Goal: Task Accomplishment & Management: Complete application form

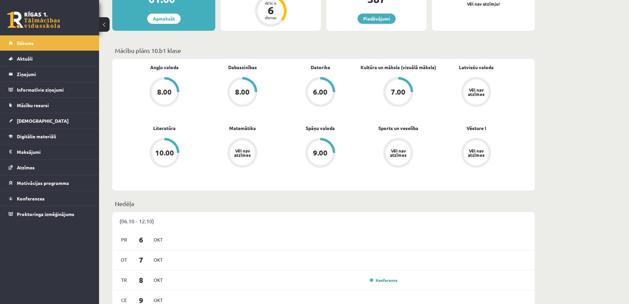
scroll to position [154, 0]
click at [51, 113] on li "[DEMOGRAPHIC_DATA] Neizpildītās [GEOGRAPHIC_DATA]" at bounding box center [49, 121] width 99 height 16
click at [46, 114] on link "[DEMOGRAPHIC_DATA]" at bounding box center [50, 120] width 82 height 15
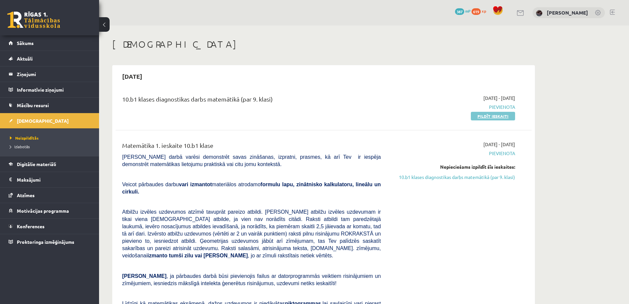
click at [506, 114] on link "Pildīt ieskaiti" at bounding box center [493, 116] width 44 height 9
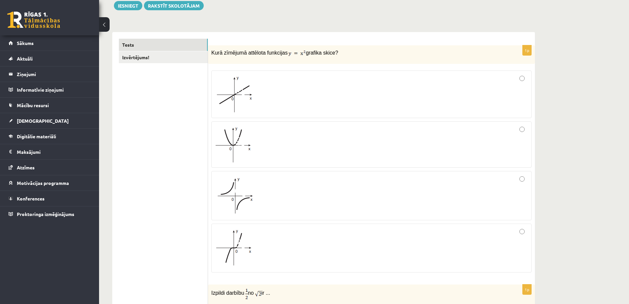
scroll to position [79, 0]
click at [357, 150] on div at bounding box center [371, 145] width 313 height 39
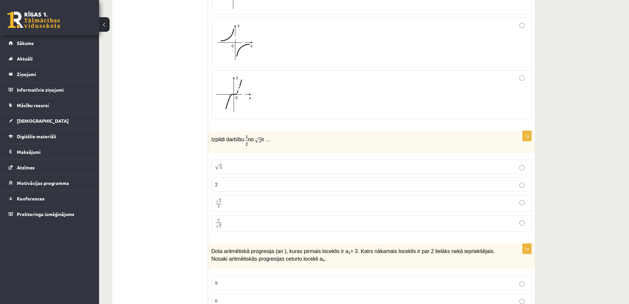
scroll to position [233, 0]
drag, startPoint x: 217, startPoint y: 143, endPoint x: 237, endPoint y: 143, distance: 19.5
type textarea "**********"
click at [237, 143] on p "Izpildi darbību no ir ..." at bounding box center [354, 140] width 287 height 12
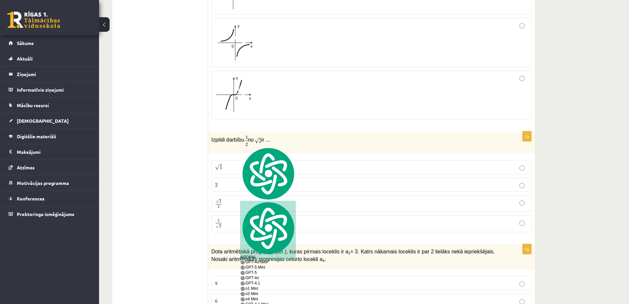
click at [210, 144] on div "Izpildi darbību no ir ..." at bounding box center [371, 142] width 327 height 22
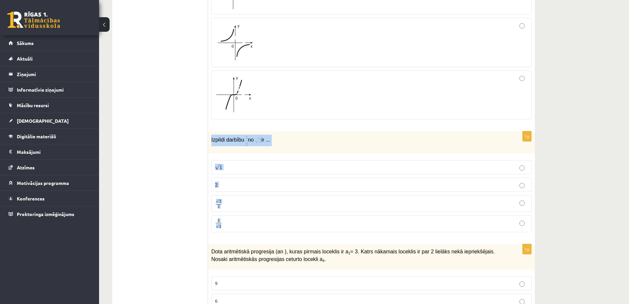
drag, startPoint x: 210, startPoint y: 142, endPoint x: 276, endPoint y: 220, distance: 102.0
click at [276, 220] on div "1p Izpildi darbību no ir ... √ 1 1 2 2 √ 2 2 2 2 2 √ 2 2 2" at bounding box center [371, 184] width 327 height 106
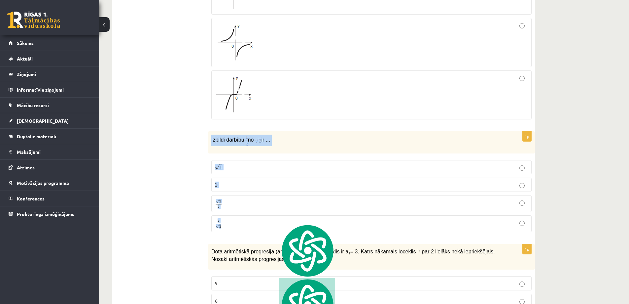
copy div "Izpildi darbību no ir ... √ 1 1 2 2 √ 2 2 2 2 2 √ 2"
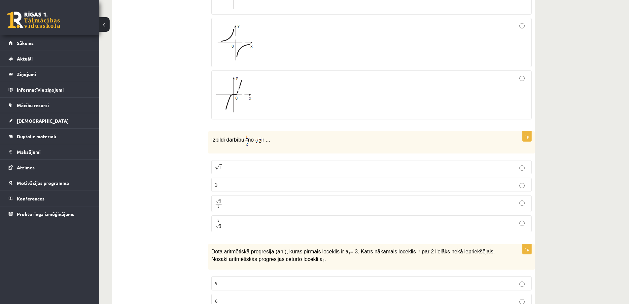
click at [252, 165] on p "√ 1 1" at bounding box center [371, 167] width 313 height 7
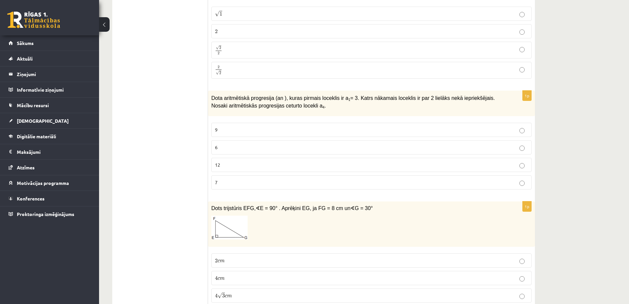
scroll to position [387, 0]
click at [327, 123] on label "9" at bounding box center [371, 129] width 321 height 14
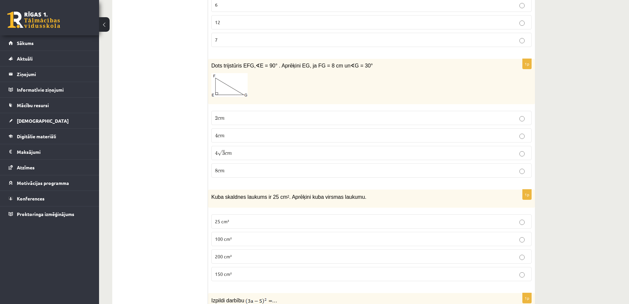
scroll to position [541, 0]
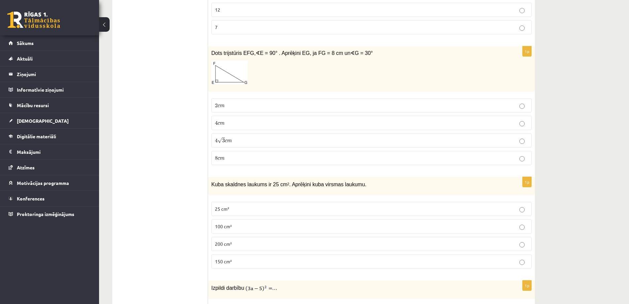
drag, startPoint x: 208, startPoint y: 57, endPoint x: 224, endPoint y: 56, distance: 16.2
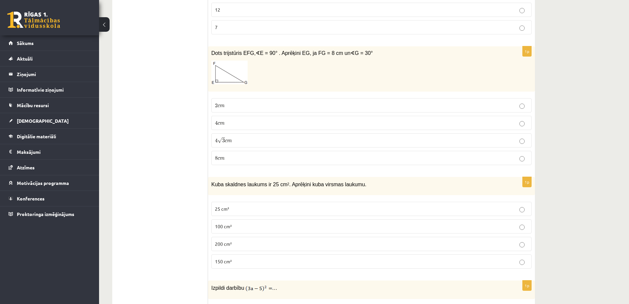
click at [244, 118] on label "4 c m 4 c m" at bounding box center [371, 123] width 321 height 14
drag, startPoint x: 208, startPoint y: 53, endPoint x: 218, endPoint y: 53, distance: 9.9
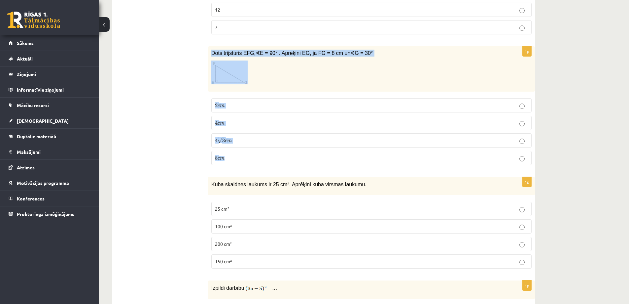
drag, startPoint x: 209, startPoint y: 54, endPoint x: 366, endPoint y: 166, distance: 193.5
click at [366, 166] on div "1p Dots trijstūris EFG, ∢ E = 90° . Aprēķini EG, ja FG = 8 cm un ∢ G = 30° 2 c …" at bounding box center [371, 108] width 327 height 124
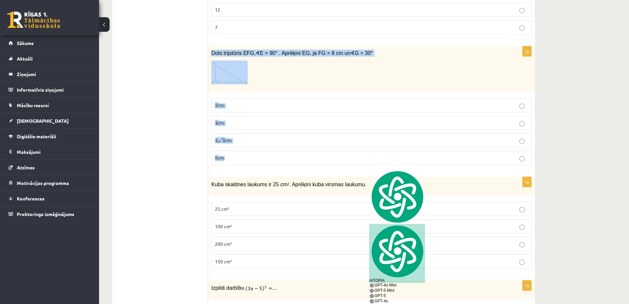
copy div "Dots trijstūris EFG, ∢ E = 90° . Aprēķini EG, ja FG = 8 cm un ∢ G = 30° 2 c m 2…"
click at [264, 140] on p "4 √ 3 c m 4 3 c m" at bounding box center [371, 140] width 313 height 7
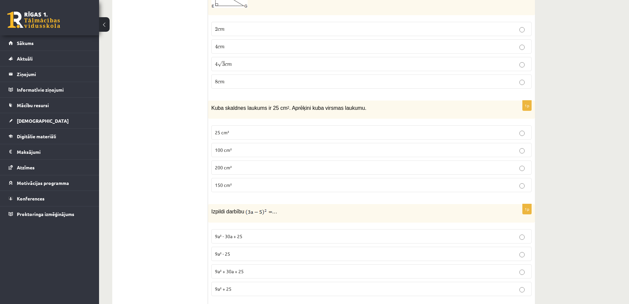
scroll to position [618, 0]
drag, startPoint x: 203, startPoint y: 107, endPoint x: 201, endPoint y: 142, distance: 35.8
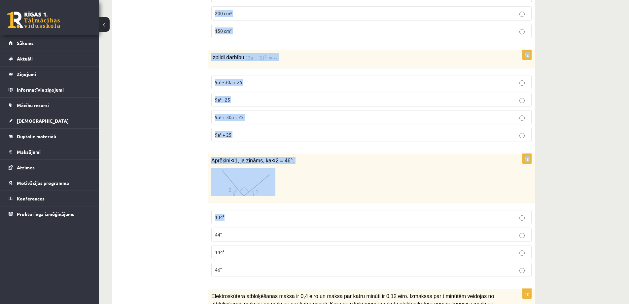
scroll to position [773, 0]
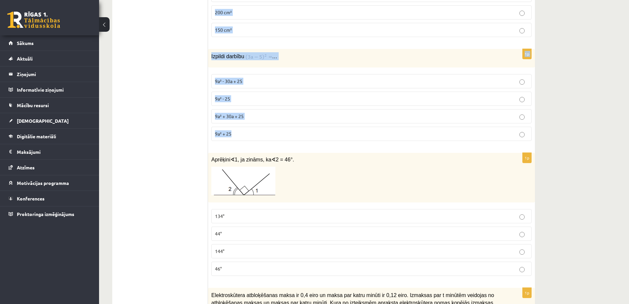
drag, startPoint x: 212, startPoint y: 104, endPoint x: 234, endPoint y: 134, distance: 36.9
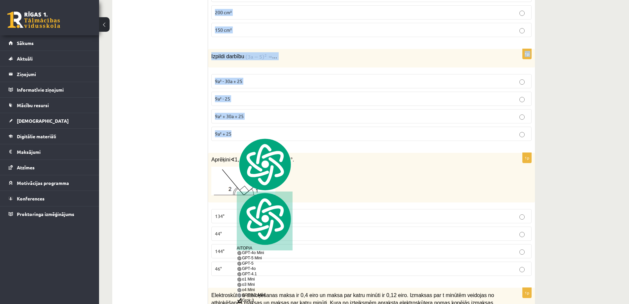
copy form "Kuba skaldnes laukums ir 25 cm 2 . Aprēķini kuba virsmas laukumu. 25 cm² 100 cm…"
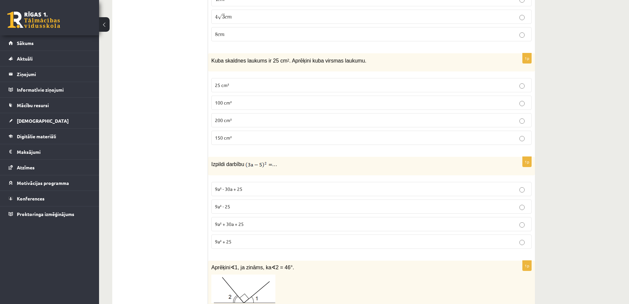
scroll to position [618, 0]
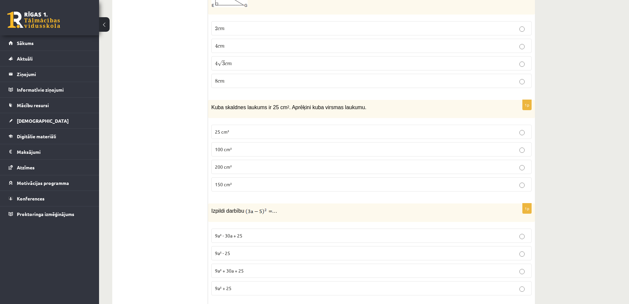
click at [233, 181] on label "150 cm²" at bounding box center [371, 184] width 321 height 14
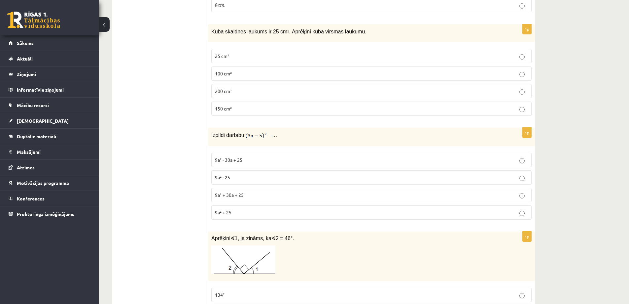
scroll to position [696, 0]
click at [228, 197] on p "9a² + 30a + 25" at bounding box center [371, 193] width 313 height 7
click at [269, 158] on p "9a² - 30a + 25" at bounding box center [371, 158] width 313 height 7
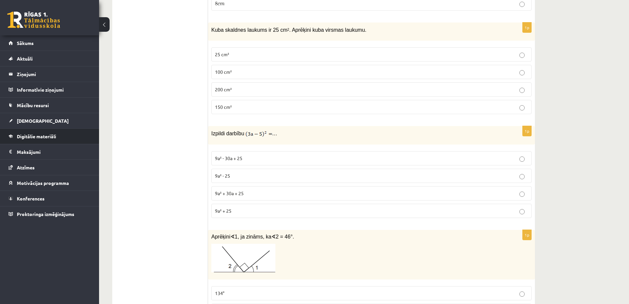
scroll to position [850, 0]
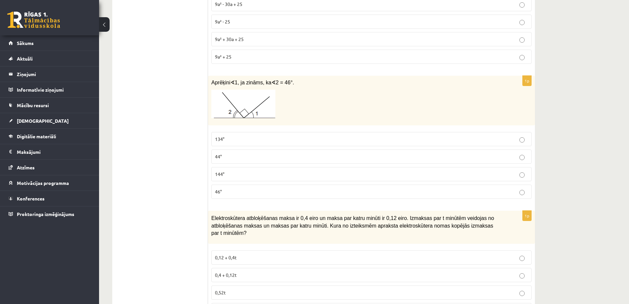
click at [217, 138] on span "134°" at bounding box center [220, 139] width 10 height 6
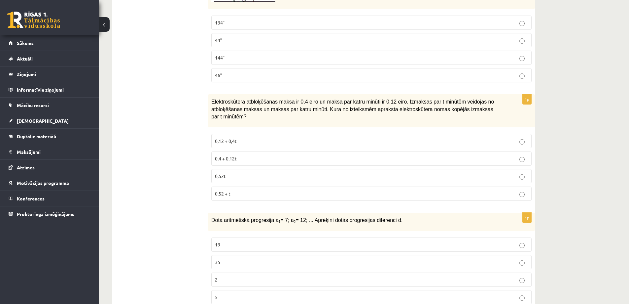
scroll to position [1004, 0]
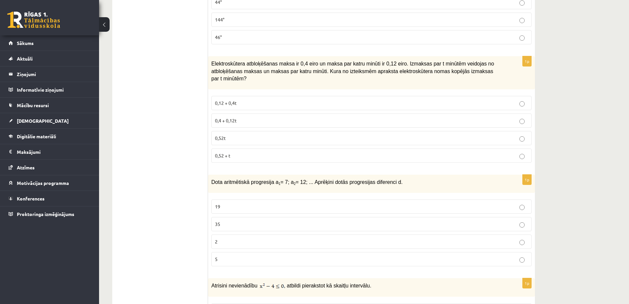
click at [233, 99] on p "0,12 + 0,4t" at bounding box center [371, 102] width 313 height 7
drag, startPoint x: 198, startPoint y: 63, endPoint x: 232, endPoint y: 115, distance: 61.6
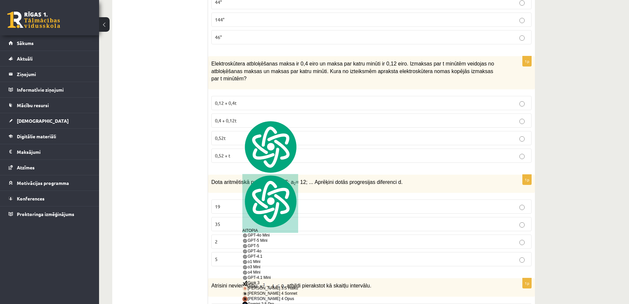
click at [208, 103] on div "1p Elektroskūtera atbloķēšanas maksa ir 0,4 eiro un maksa par katru minūti ir 0…" at bounding box center [371, 112] width 327 height 112
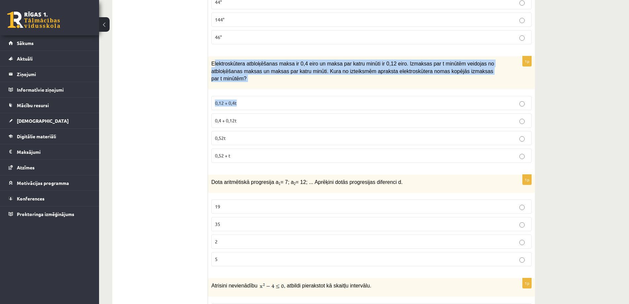
drag, startPoint x: 213, startPoint y: 57, endPoint x: 207, endPoint y: 65, distance: 9.7
click at [241, 85] on div "1p Elektroskūtera atbloķēšanas maksa ir 0,4 eiro un maksa par katru minūti ir 0…" at bounding box center [371, 112] width 327 height 112
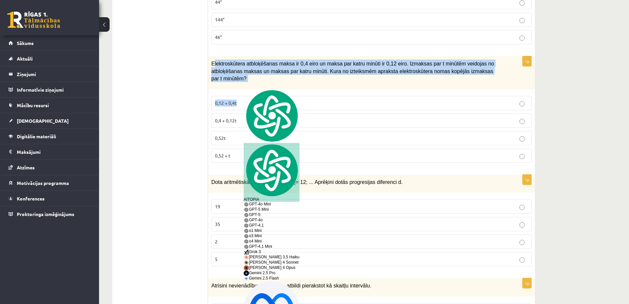
drag, startPoint x: 207, startPoint y: 65, endPoint x: 221, endPoint y: 76, distance: 18.2
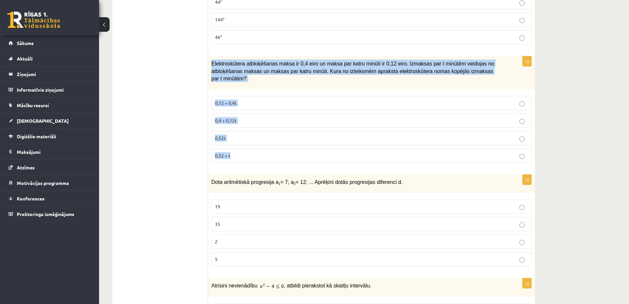
drag, startPoint x: 212, startPoint y: 62, endPoint x: 238, endPoint y: 142, distance: 84.7
click at [238, 142] on div "1p Elektroskūtera atbloķēšanas maksa ir 0,4 eiro un maksa par katru minūti ir 0…" at bounding box center [371, 112] width 327 height 112
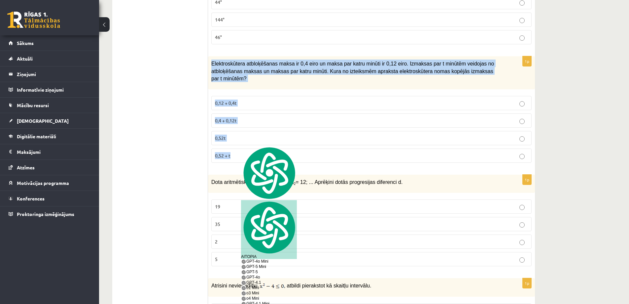
copy div "Elektroskūtera atbloķēšanas maksa ir 0,4 eiro un maksa par katru minūti ir 0,12…"
click at [265, 117] on p "0,4 + 0,12t" at bounding box center [371, 120] width 313 height 7
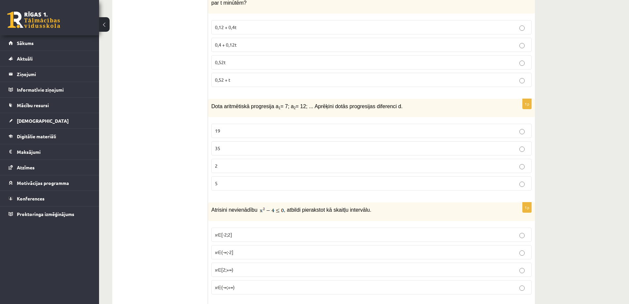
scroll to position [1081, 0]
click at [232, 178] on p "5" at bounding box center [371, 181] width 313 height 7
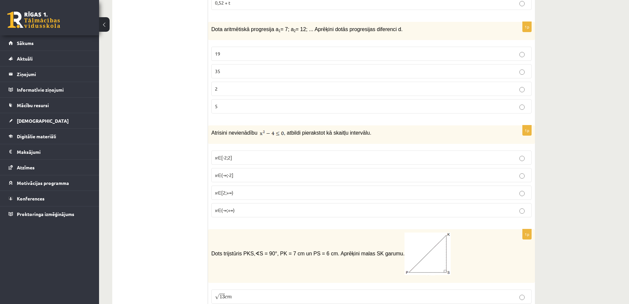
scroll to position [1158, 0]
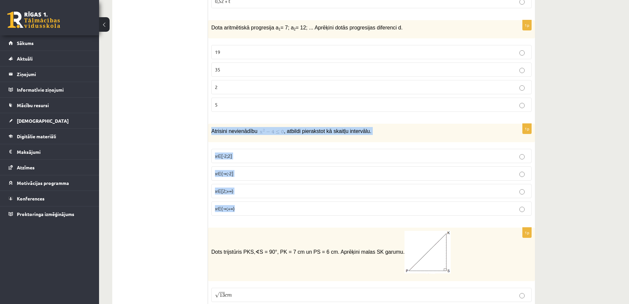
drag, startPoint x: 218, startPoint y: 119, endPoint x: 262, endPoint y: 206, distance: 97.5
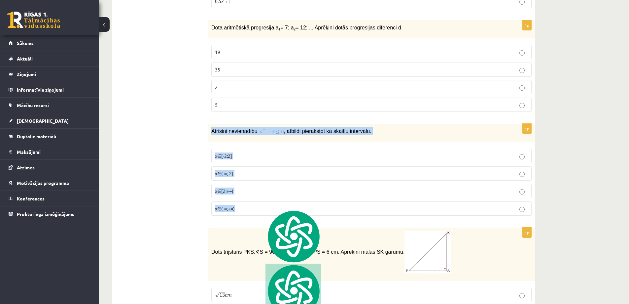
copy div "Atrisini nevienādību , atbildi pierakstot kā skaitļu intervālu. x∈[-2;2] x∈(-∞;…"
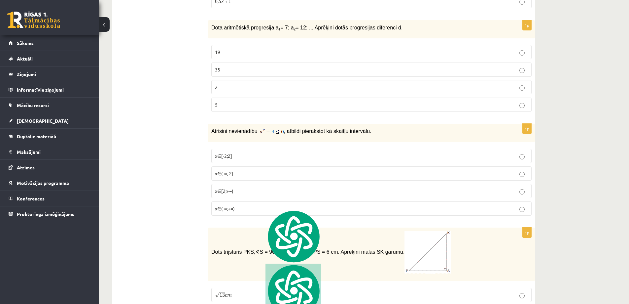
drag, startPoint x: 168, startPoint y: 93, endPoint x: 184, endPoint y: 107, distance: 21.3
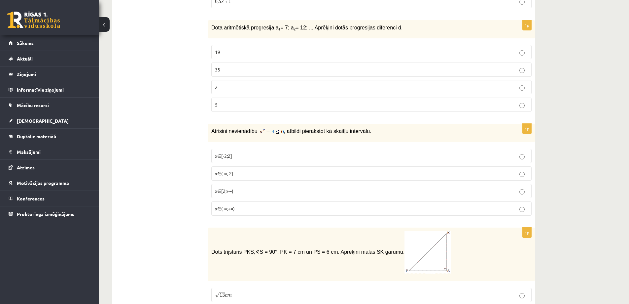
click at [248, 170] on p "x∈(-∞;-2]" at bounding box center [371, 173] width 313 height 7
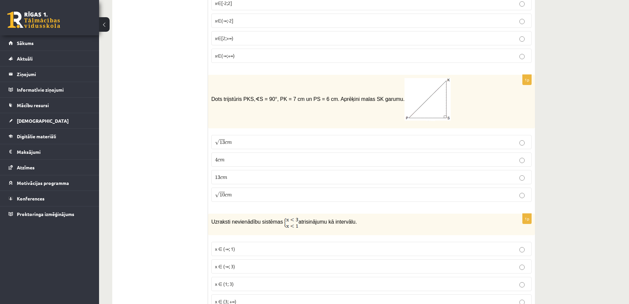
scroll to position [1312, 0]
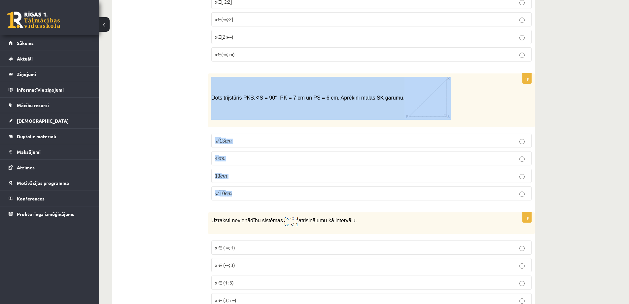
drag, startPoint x: 209, startPoint y: 90, endPoint x: 386, endPoint y: 184, distance: 200.6
click at [386, 184] on div "1p Dots trijstūris PKS, ∢ S = 90°, PK = 7 cm un PS = 6 cm. Aprēķini malas SK ga…" at bounding box center [371, 139] width 327 height 132
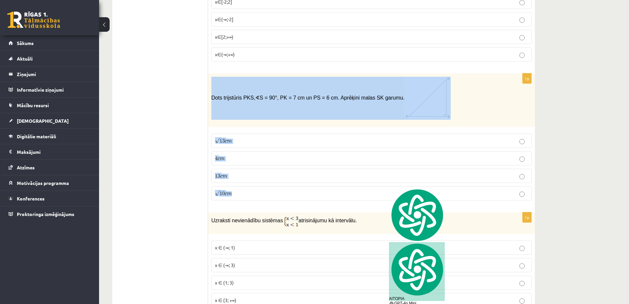
copy div "Dots trijstūris PKS, ∢ S = 90°, PK = 7 cm un PS = 6 cm. Aprēķini malas SK garum…"
click at [256, 138] on label "√ 13 c m 13 c m" at bounding box center [371, 140] width 321 height 14
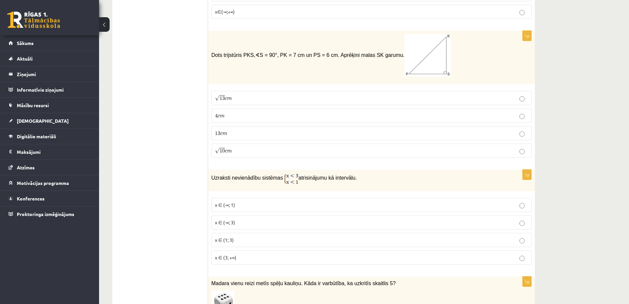
scroll to position [1466, 0]
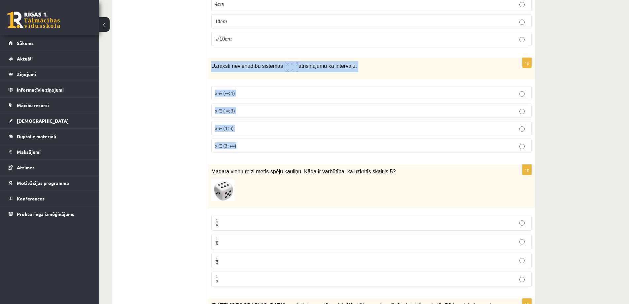
drag, startPoint x: 219, startPoint y: 59, endPoint x: 249, endPoint y: 135, distance: 82.2
click at [249, 135] on div "1p Uzraksti nevienādību sistēmas atrisinājumu kā intervālu. x ∈ (-∞; 1) x ∈ (-∞…" at bounding box center [371, 108] width 327 height 100
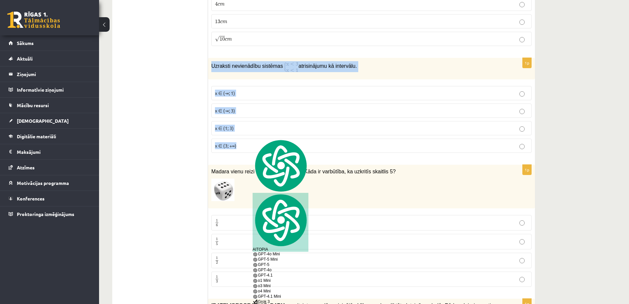
copy div "Uzraksti nevienādību sistēmas atrisinājumu kā intervālu. x ∈ (-∞; 1) x ∈ (-∞; 3…"
click at [274, 65] on p "Uzraksti nevienādību sistēmas atrisinājumu kā intervālu." at bounding box center [354, 66] width 287 height 11
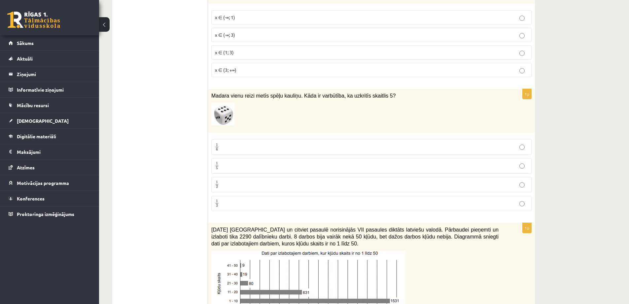
scroll to position [1543, 0]
click at [247, 141] on p "1 6 1 6" at bounding box center [371, 145] width 313 height 8
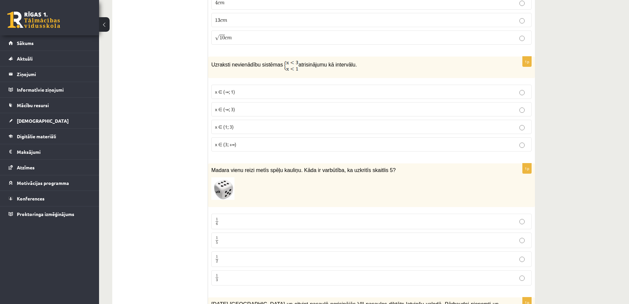
scroll to position [1466, 0]
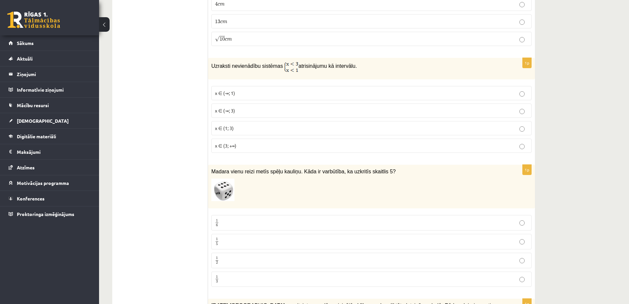
click at [244, 90] on p "x ∈ (-∞; 1)" at bounding box center [371, 93] width 313 height 7
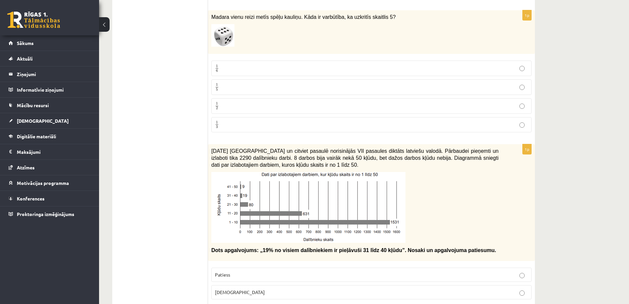
scroll to position [1698, 0]
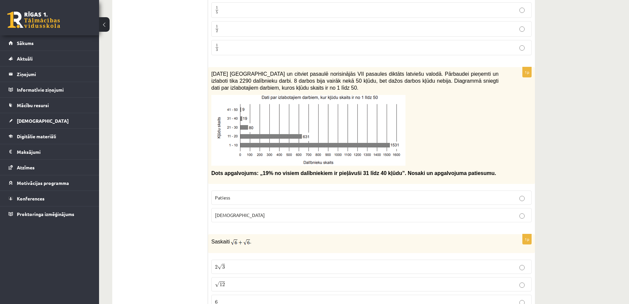
drag, startPoint x: 208, startPoint y: 61, endPoint x: 227, endPoint y: 67, distance: 19.8
click at [227, 67] on div "**********" at bounding box center [323, 173] width 423 height 3518
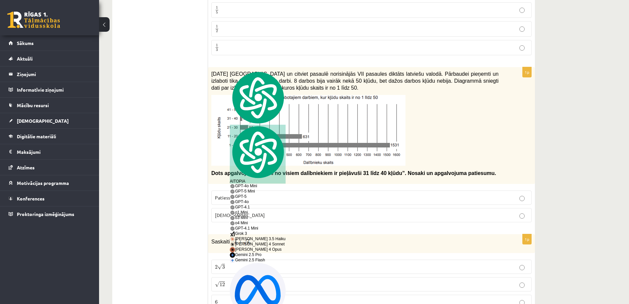
click at [200, 124] on ul "Tests Izvērtējums!" at bounding box center [163, 173] width 89 height 3505
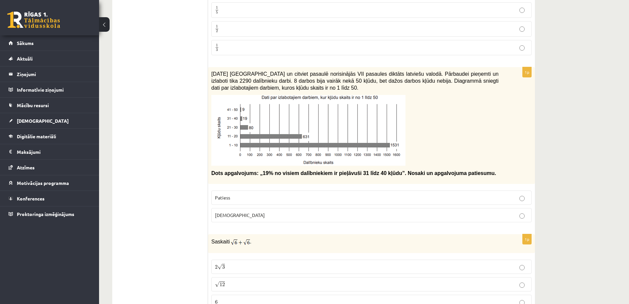
drag, startPoint x: 241, startPoint y: 202, endPoint x: 235, endPoint y: 203, distance: 6.3
click at [240, 208] on label "Aplams" at bounding box center [371, 215] width 321 height 14
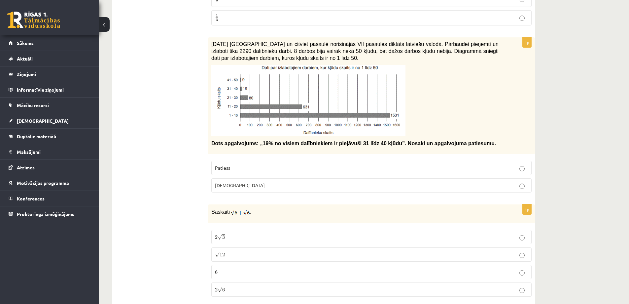
scroll to position [1775, 0]
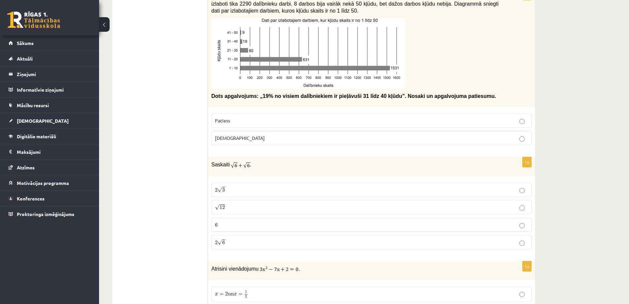
click at [220, 239] on span "√" at bounding box center [220, 242] width 5 height 6
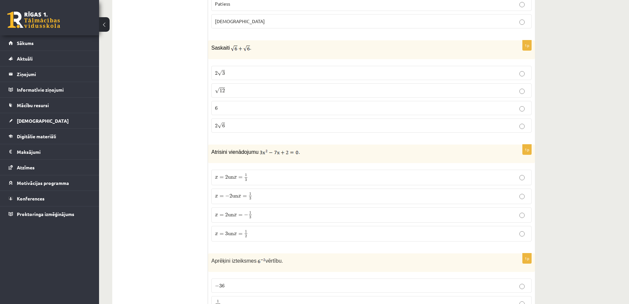
scroll to position [1929, 0]
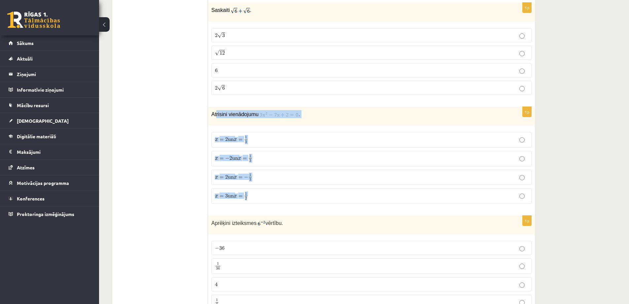
drag, startPoint x: 231, startPoint y: 111, endPoint x: 273, endPoint y: 198, distance: 96.7
click at [273, 198] on div "1p Atrisini vienādojumu . x = 2 un x = 1 3 x = 2 un x = 1 3 x = − 2 un x = 1 3 …" at bounding box center [371, 158] width 327 height 102
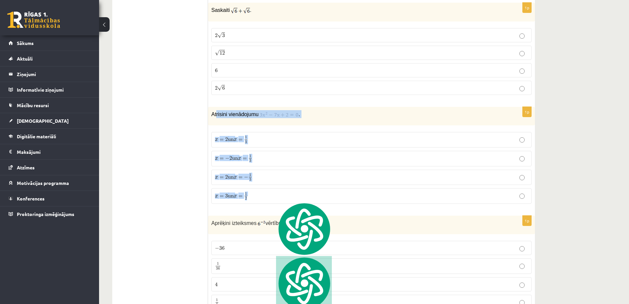
copy div "risini vienādojumu . x = 2 un x = 1 3 x = 2 un x = 1 3 x = − 2 un x = 1 3 x = −…"
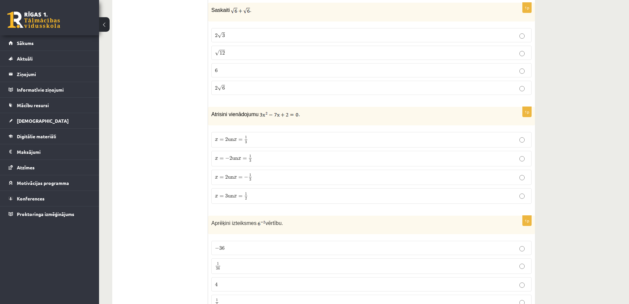
click at [246, 135] on span "x = 2 un x = 1 3 x = 2 un x = 1 3" at bounding box center [231, 139] width 33 height 8
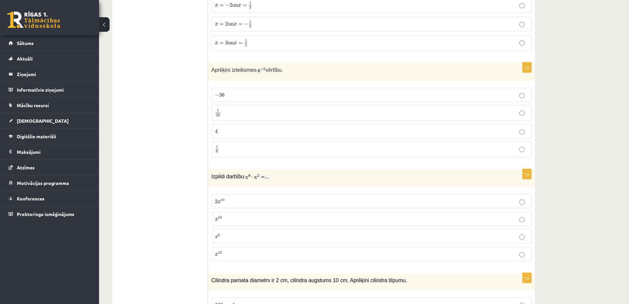
scroll to position [2083, 0]
click at [220, 92] on span "36" at bounding box center [221, 94] width 5 height 4
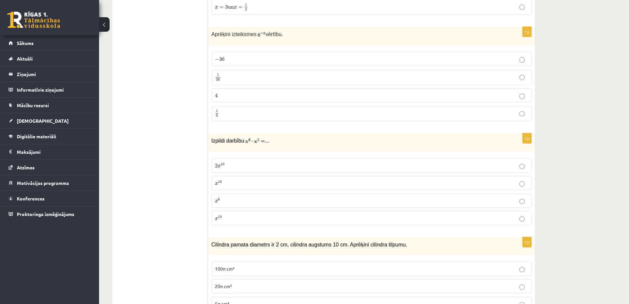
scroll to position [2160, 0]
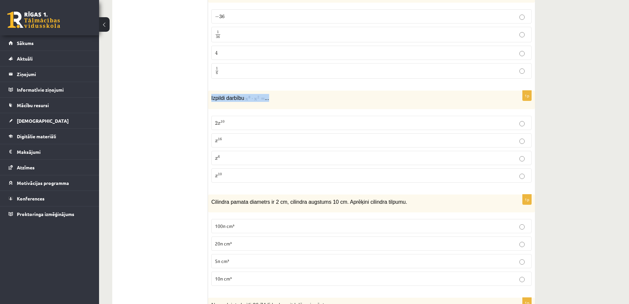
drag, startPoint x: 210, startPoint y: 96, endPoint x: 284, endPoint y: 95, distance: 74.0
click at [284, 95] on div "Izpildi darbību ..." at bounding box center [371, 100] width 327 height 19
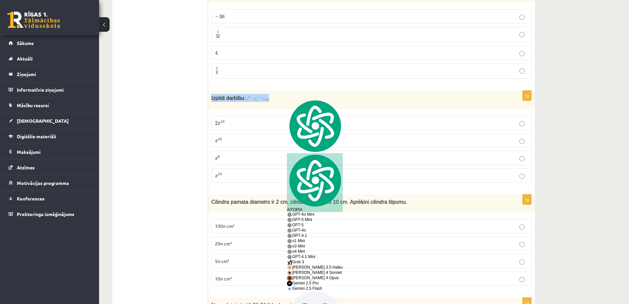
copy p "Izpildi darbību ..."
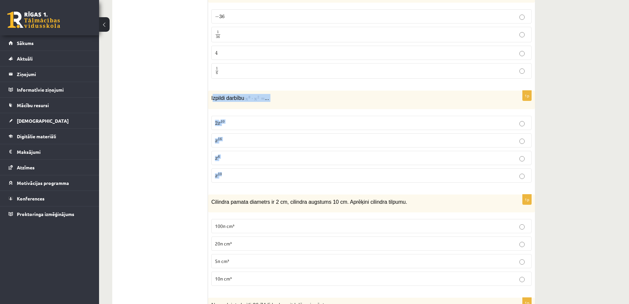
drag, startPoint x: 212, startPoint y: 94, endPoint x: 256, endPoint y: 168, distance: 86.0
click at [256, 168] on div "1p Izpildi darbību ... 2 x 10 2 x 10 x 16 x 16 x 6 x 6 x 10 x 10" at bounding box center [371, 139] width 327 height 97
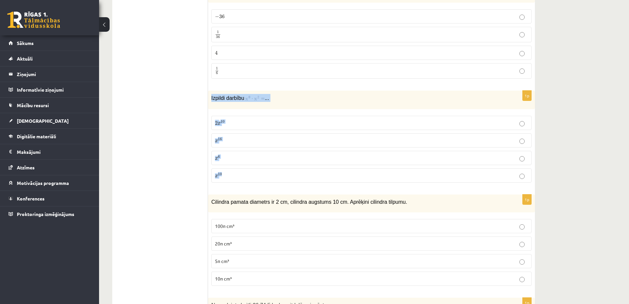
drag, startPoint x: 209, startPoint y: 91, endPoint x: 240, endPoint y: 163, distance: 78.1
click at [240, 163] on div "1p Izpildi darbību ... 2 x 10 2 x 10 x 16 x 16 x 6 x 6 x 10 x 10" at bounding box center [371, 139] width 327 height 97
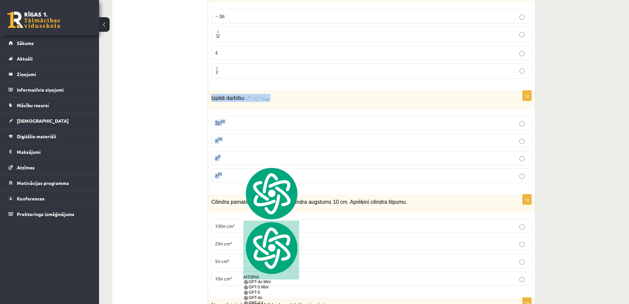
copy div "Izpildi darbību ... 2 x 10 2 x 10 x 16 x 16 x 6 x 6 x 10"
click at [213, 151] on label "x 6 x 6" at bounding box center [371, 158] width 321 height 14
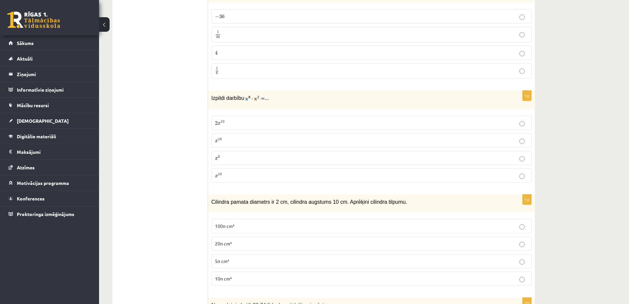
click at [243, 172] on p "x 10 x 10" at bounding box center [371, 175] width 313 height 7
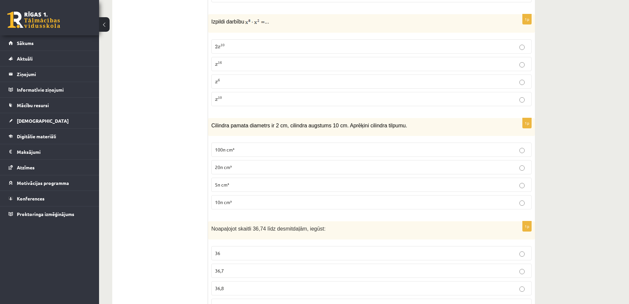
scroll to position [2237, 0]
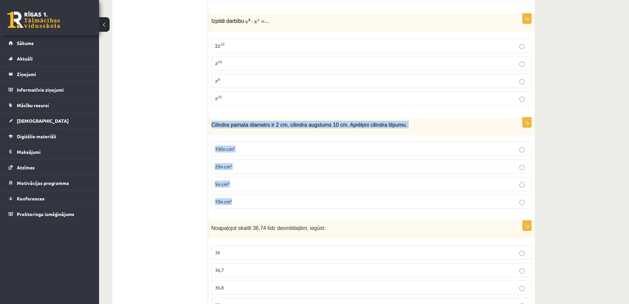
drag, startPoint x: 210, startPoint y: 113, endPoint x: 252, endPoint y: 196, distance: 92.7
click at [252, 196] on div "1p Cilindra pamata diametrs ir 2 cm, cilindra augstums 10 cm. Aprēķini cilindra…" at bounding box center [371, 165] width 327 height 97
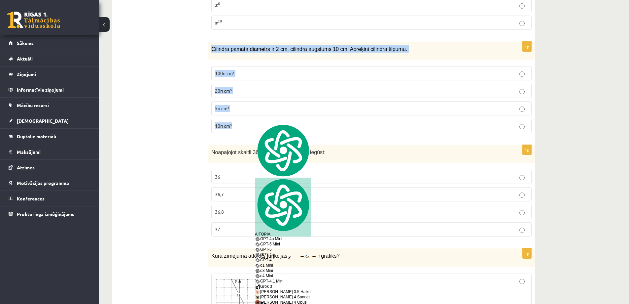
scroll to position [2315, 0]
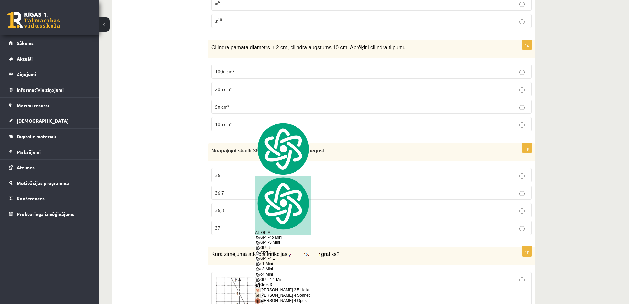
click at [267, 168] on label "36" at bounding box center [371, 175] width 321 height 14
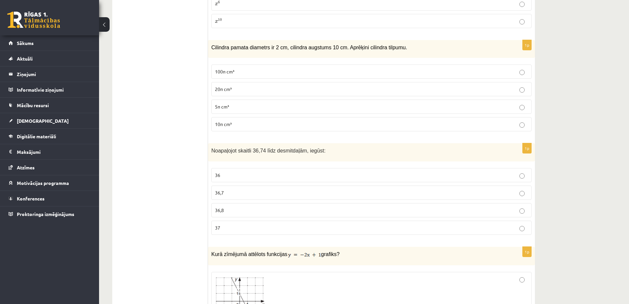
click at [236, 224] on p "37" at bounding box center [371, 227] width 313 height 7
click at [237, 121] on p "10π cm³" at bounding box center [371, 124] width 313 height 7
drag, startPoint x: 209, startPoint y: 144, endPoint x: 318, endPoint y: 140, distance: 109.1
click at [318, 143] on div "Noapaļojot skaitli 36,74 līdz desmitdaļām, iegūst:" at bounding box center [371, 152] width 327 height 18
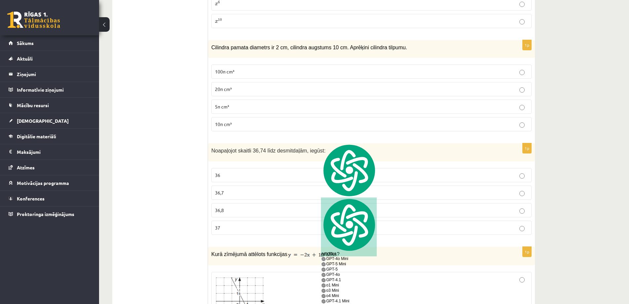
click at [233, 189] on p "36,7" at bounding box center [371, 192] width 313 height 7
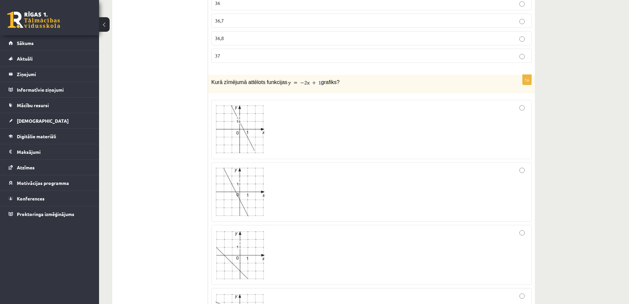
scroll to position [2491, 0]
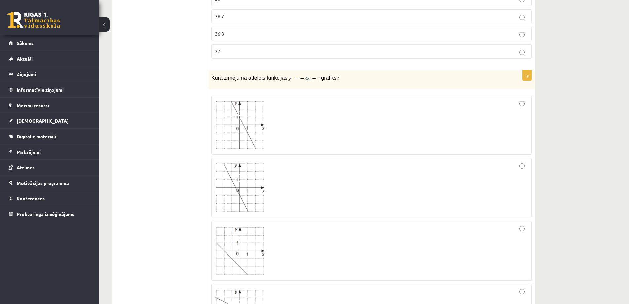
click at [243, 123] on img at bounding box center [240, 125] width 50 height 49
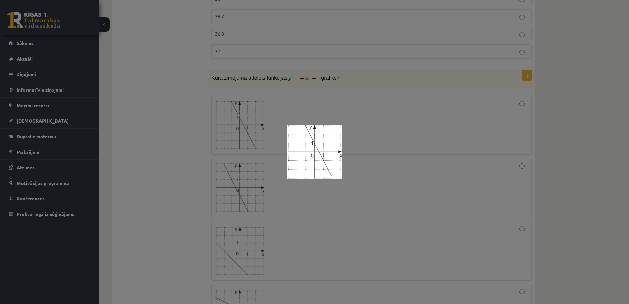
click at [430, 114] on div at bounding box center [314, 152] width 629 height 304
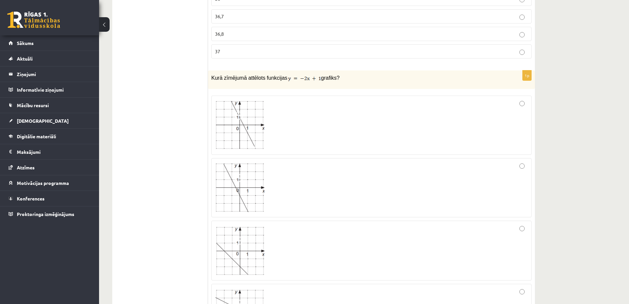
click at [453, 114] on div at bounding box center [371, 125] width 313 height 52
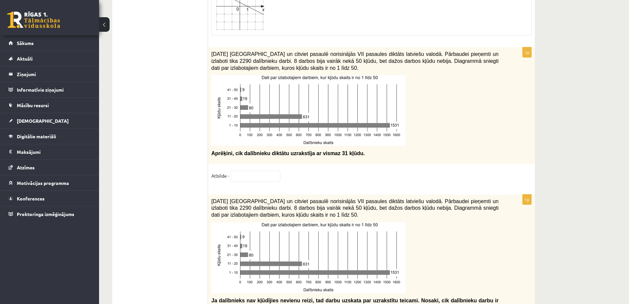
scroll to position [2799, 0]
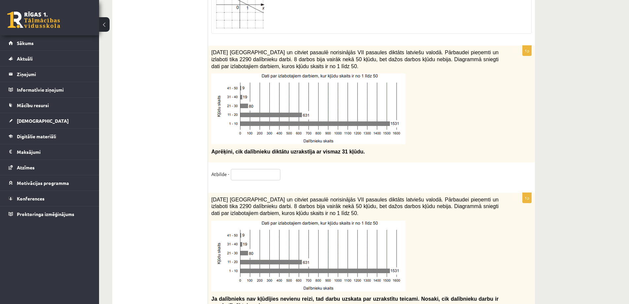
click at [262, 169] on input "text" at bounding box center [256, 174] width 50 height 11
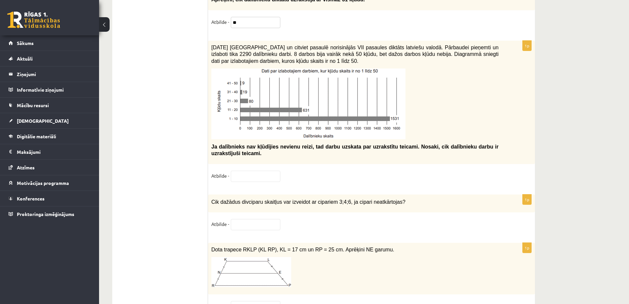
scroll to position [2953, 0]
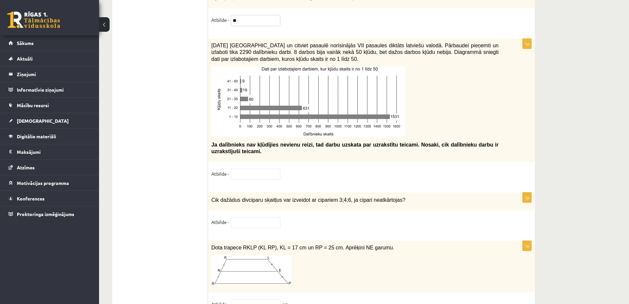
type input "**"
click at [263, 169] on input "text" at bounding box center [256, 174] width 50 height 11
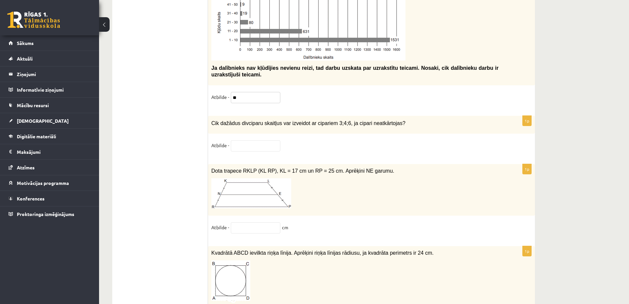
scroll to position [3031, 0]
type input "**"
click at [357, 133] on div "1p Cik dažādus divciparu skaitļus var izveidot ar cipariem 3;4;6, ja cipari nea…" at bounding box center [371, 136] width 327 height 42
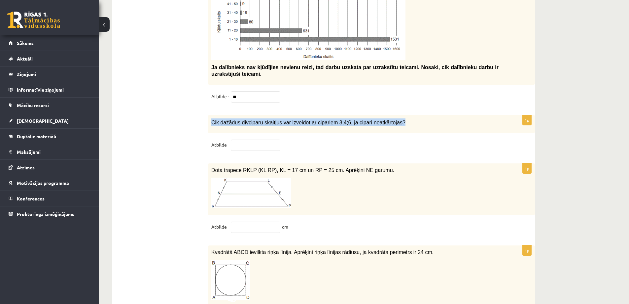
drag, startPoint x: 209, startPoint y: 113, endPoint x: 393, endPoint y: 123, distance: 184.6
click at [393, 123] on div "Cik dažādus divciparu skaitļus var izveidot ar cipariem 3;4;6, ja cipari neatkā…" at bounding box center [371, 124] width 327 height 18
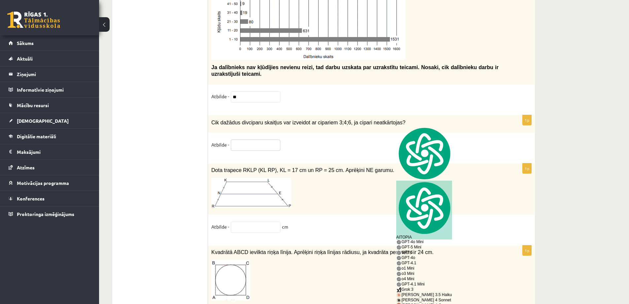
click at [267, 139] on input "text" at bounding box center [256, 144] width 50 height 11
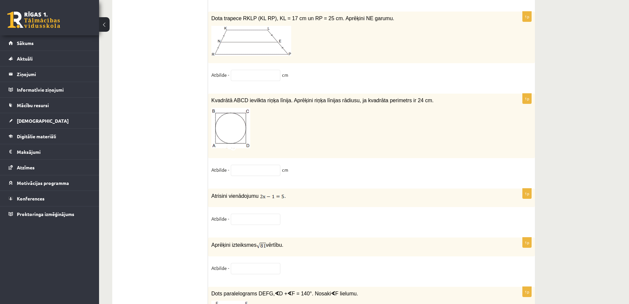
scroll to position [3185, 0]
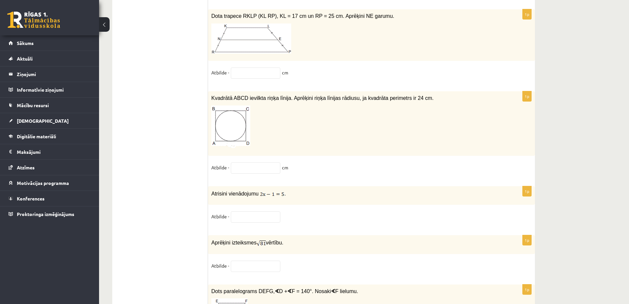
type input "*"
click at [249, 260] on input "text" at bounding box center [256, 265] width 50 height 11
type input "*"
click at [529, 240] on p "1p" at bounding box center [527, 240] width 9 height 11
click at [243, 67] on input "text" at bounding box center [256, 72] width 50 height 11
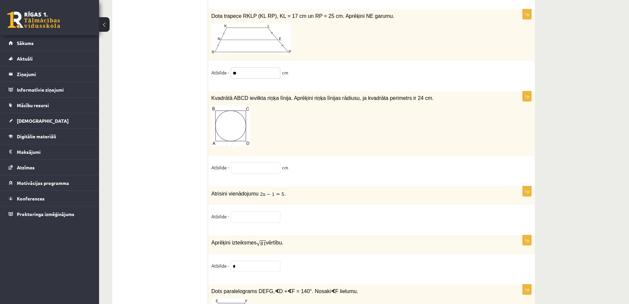
type input "**"
click at [244, 163] on input "text" at bounding box center [256, 167] width 50 height 11
type input "*"
click at [251, 211] on input "text" at bounding box center [256, 216] width 50 height 11
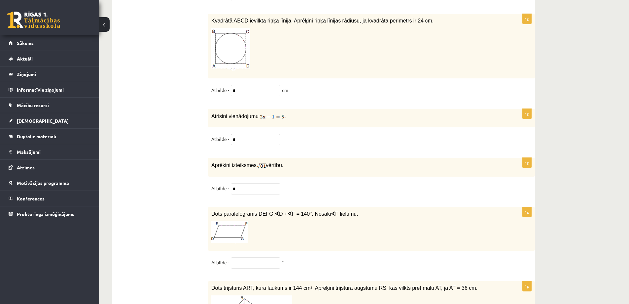
scroll to position [3339, 0]
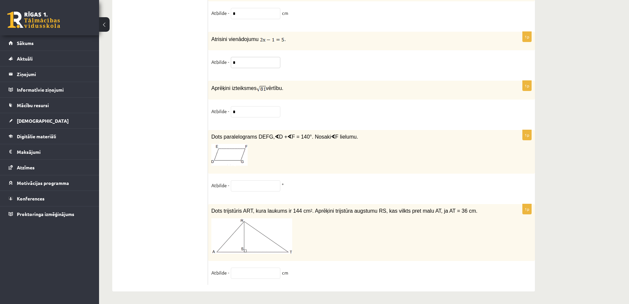
type input "*"
click at [267, 187] on input "text" at bounding box center [256, 185] width 50 height 11
type input "**"
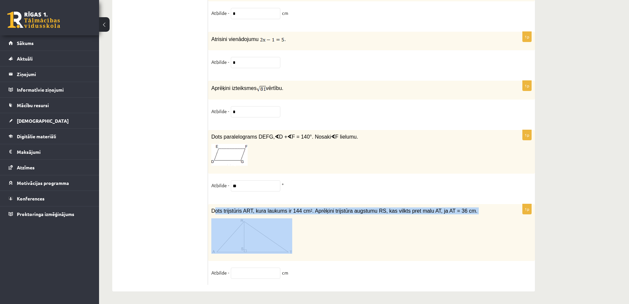
drag, startPoint x: 213, startPoint y: 211, endPoint x: 343, endPoint y: 219, distance: 129.8
click at [343, 219] on div "Dots trijstūris ART, kura laukums ir 144 cm 2 . Aprēķini trijstūra augstumu RS,…" at bounding box center [371, 232] width 327 height 57
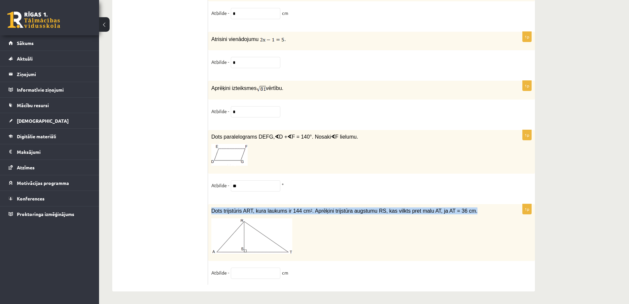
drag, startPoint x: 209, startPoint y: 208, endPoint x: 456, endPoint y: 206, distance: 247.2
click at [456, 206] on div "Dots trijstūris ART, kura laukums ir 144 cm 2 . Aprēķini trijstūra augstumu RS,…" at bounding box center [371, 232] width 327 height 57
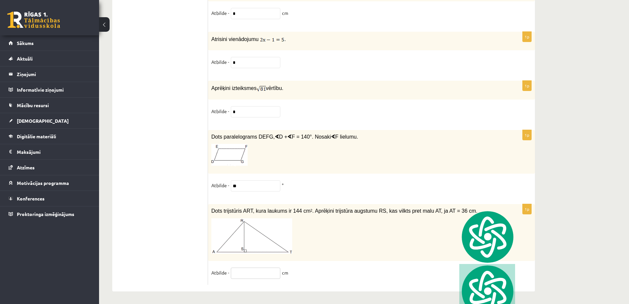
click at [247, 273] on input "text" at bounding box center [256, 272] width 50 height 11
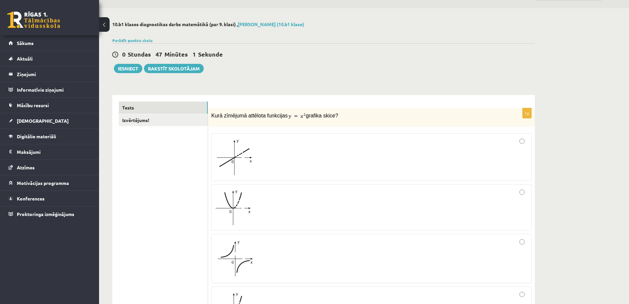
scroll to position [0, 0]
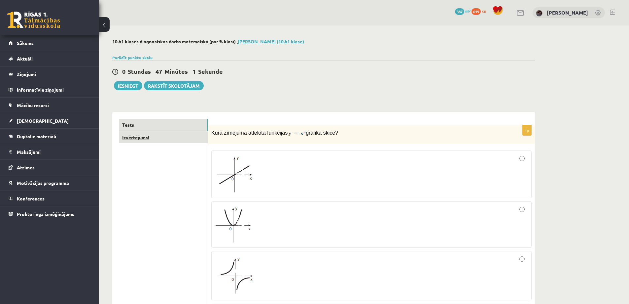
type input "*"
click at [160, 135] on link "Izvērtējums!" at bounding box center [163, 137] width 89 height 12
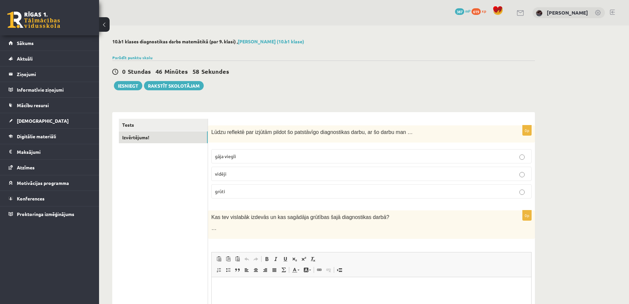
click at [229, 171] on p "vidēji" at bounding box center [371, 173] width 313 height 7
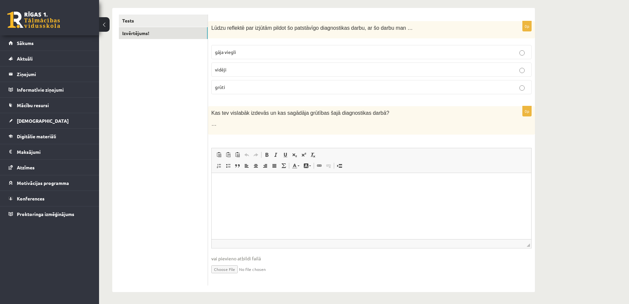
scroll to position [106, 0]
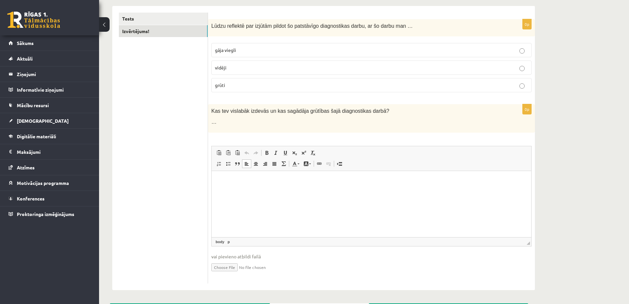
click at [259, 191] on html at bounding box center [372, 180] width 320 height 20
click at [285, 282] on div "**********" at bounding box center [371, 193] width 327 height 179
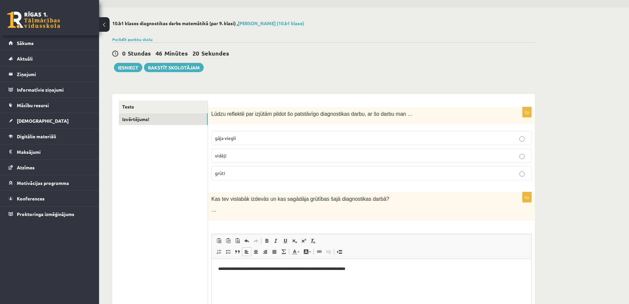
scroll to position [0, 0]
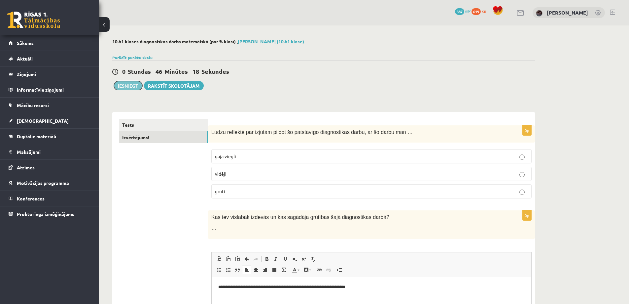
click at [139, 82] on button "Iesniegt" at bounding box center [128, 85] width 28 height 9
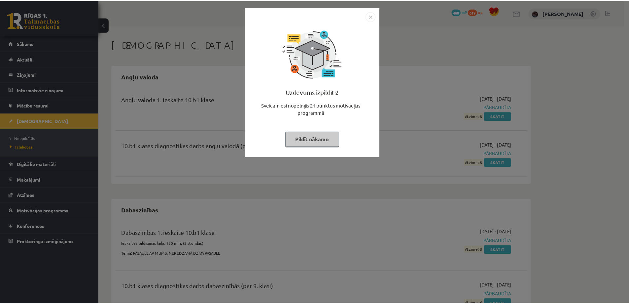
scroll to position [79, 0]
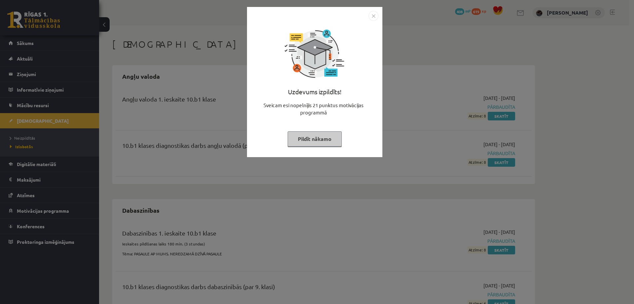
click at [333, 142] on button "Pildīt nākamo" at bounding box center [315, 138] width 54 height 15
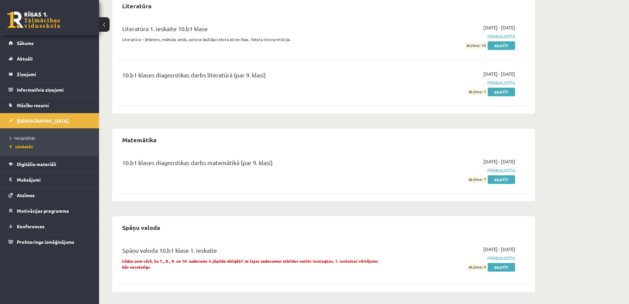
scroll to position [709, 0]
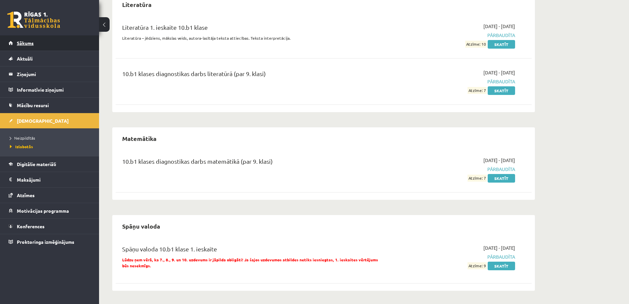
click at [44, 44] on link "Sākums" at bounding box center [50, 42] width 82 height 15
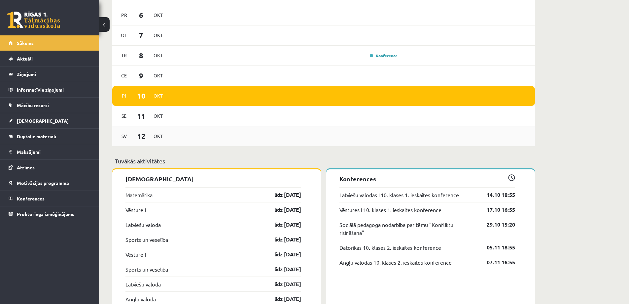
scroll to position [386, 0]
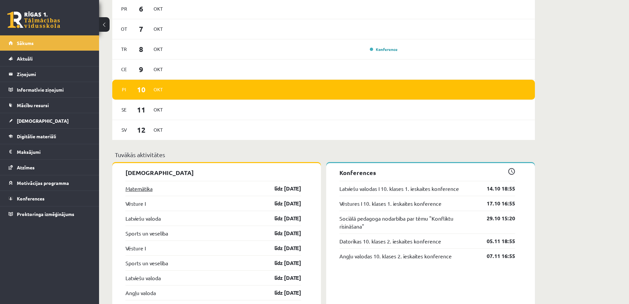
click at [147, 192] on link "Matemātika" at bounding box center [139, 188] width 27 height 8
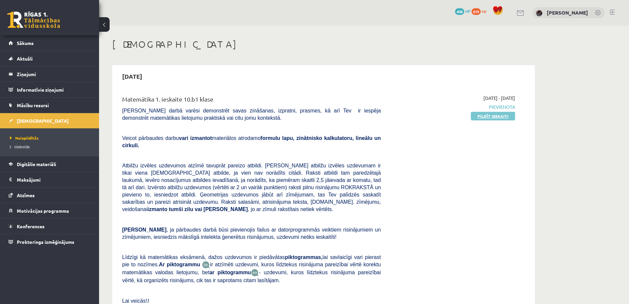
click at [504, 114] on link "Pildīt ieskaiti" at bounding box center [493, 116] width 44 height 9
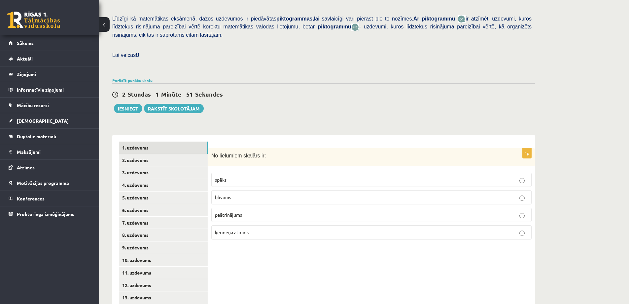
scroll to position [154, 0]
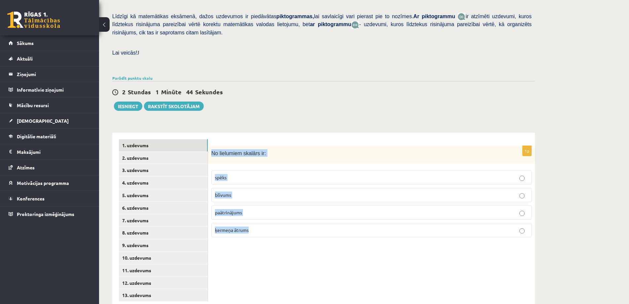
drag, startPoint x: 213, startPoint y: 139, endPoint x: 262, endPoint y: 215, distance: 91.0
type textarea "**********"
click at [262, 215] on div "1p No lielumiem skalārs ir: spēks blīvums paātrinājums ķermeņa ātrums" at bounding box center [371, 194] width 327 height 97
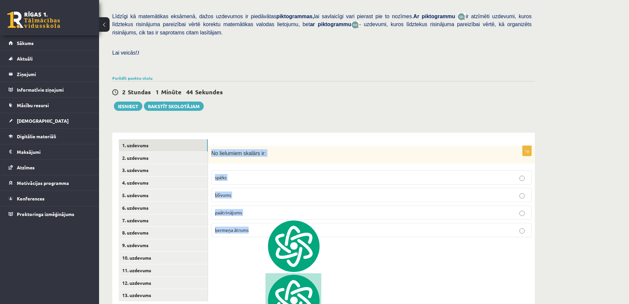
copy div "No lielumiem skalārs ir: spēks blīvums paātrinājums ķermeņa ātrums"
click at [251, 191] on p "blīvums" at bounding box center [371, 194] width 313 height 7
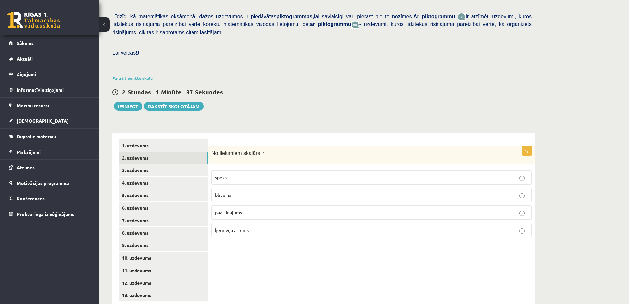
click at [174, 152] on link "2. uzdevums" at bounding box center [163, 158] width 89 height 12
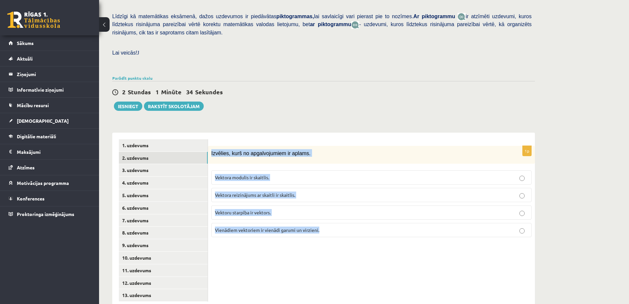
drag, startPoint x: 211, startPoint y: 139, endPoint x: 321, endPoint y: 210, distance: 131.2
click at [321, 210] on div "1p Izvēlies, kurš no apgalvojumiem ir aplams. Vektora modulis ir skaitlis. Vekt…" at bounding box center [371, 194] width 327 height 97
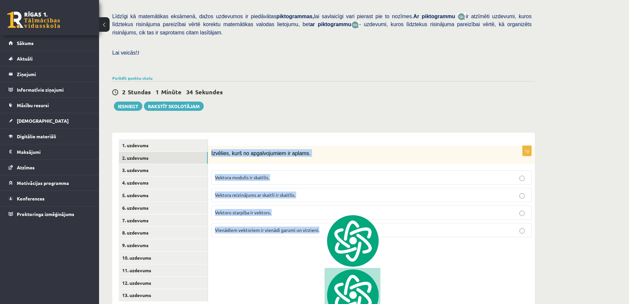
copy div "Izvēlies, kurš no apgalvojumiem ir aplams. Vektora modulis ir skaitlis. Vektora…"
click at [335, 191] on p "Vektora reizinājums ar skaitli ir skaitlis." at bounding box center [371, 194] width 313 height 7
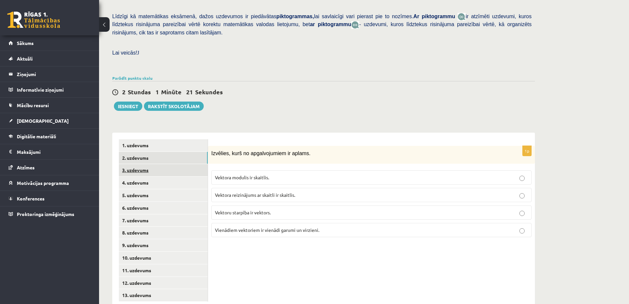
click at [177, 164] on link "3. uzdevums" at bounding box center [163, 170] width 89 height 12
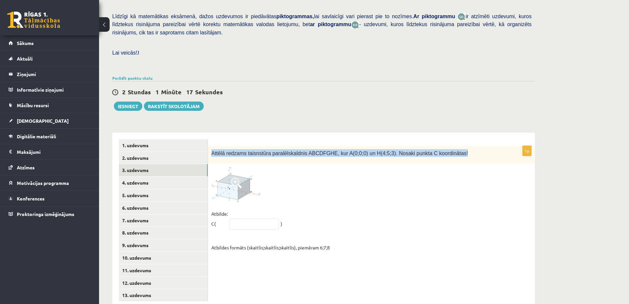
drag, startPoint x: 212, startPoint y: 138, endPoint x: 449, endPoint y: 149, distance: 236.8
click at [449, 149] on div "Attēlā redzams taisnstūra paralēlskaldnis ABCDFGHE, kur A(0;0;0) un H(4;5;3). N…" at bounding box center [371, 155] width 327 height 18
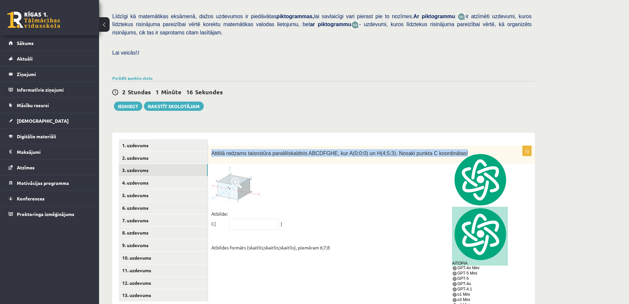
copy span "Attēlā redzams taisnstūra paralēlskaldnis ABCDFGHE, kur A(0;0;0) un H(4;5;3). N…"
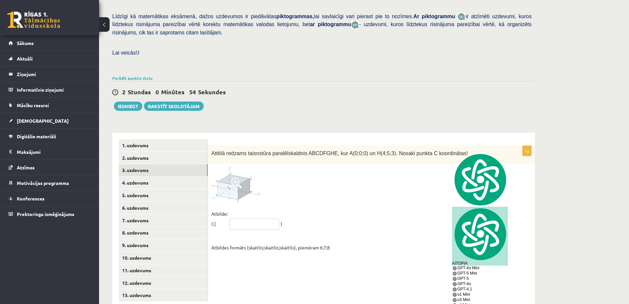
click at [250, 218] on input "text" at bounding box center [255, 223] width 50 height 11
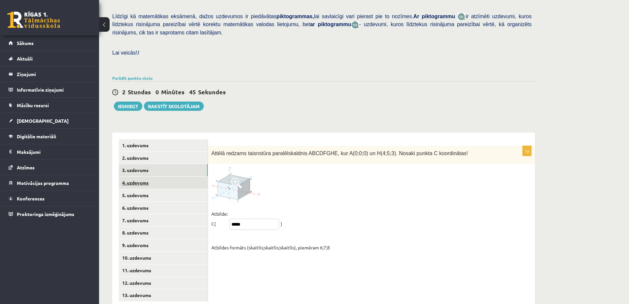
type input "*****"
click at [147, 176] on link "4. uzdevums" at bounding box center [163, 182] width 89 height 12
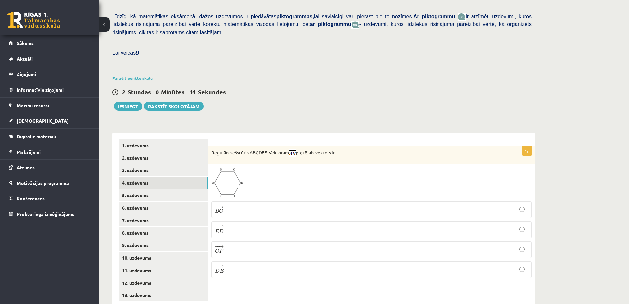
click at [233, 225] on p "− − → E D E D →" at bounding box center [371, 229] width 313 height 9
click at [162, 189] on link "5. uzdevums" at bounding box center [163, 195] width 89 height 12
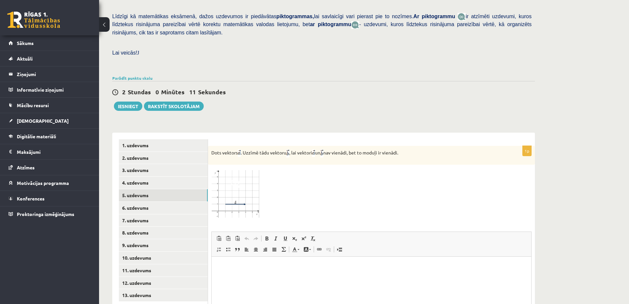
scroll to position [0, 0]
click at [211, 146] on div "Dots vektors . Uzzīmē tādu vektoru , lai vektori un nav vienādi, bet to moduļi …" at bounding box center [371, 155] width 327 height 19
click at [317, 174] on div at bounding box center [371, 193] width 321 height 50
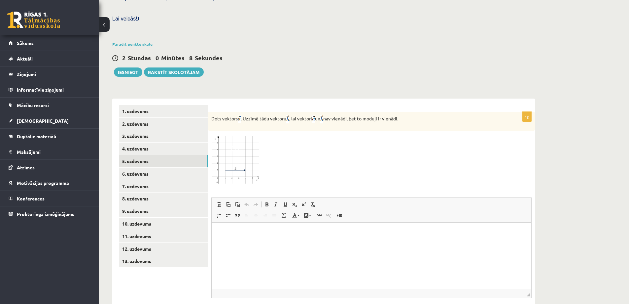
scroll to position [225, 0]
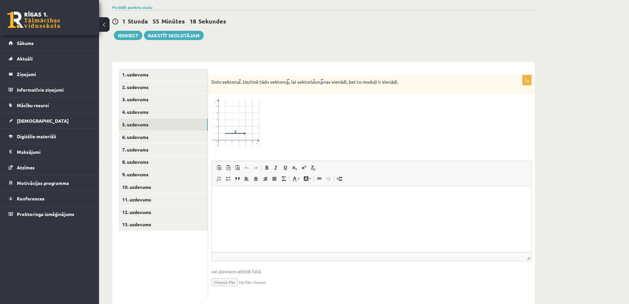
click at [232, 275] on input "file" at bounding box center [371, 282] width 321 height 14
type input "**********"
click at [240, 288] on link "Iesniegtā atbilde" at bounding box center [228, 291] width 35 height 7
click at [148, 131] on link "6. uzdevums" at bounding box center [163, 137] width 89 height 12
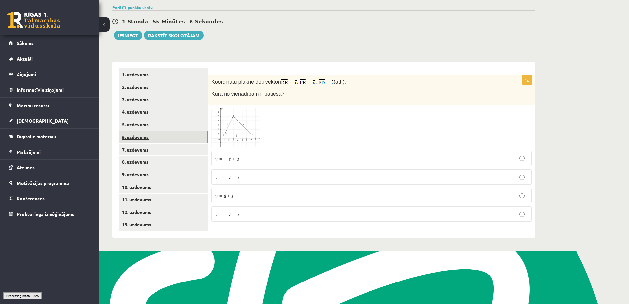
scroll to position [158, 0]
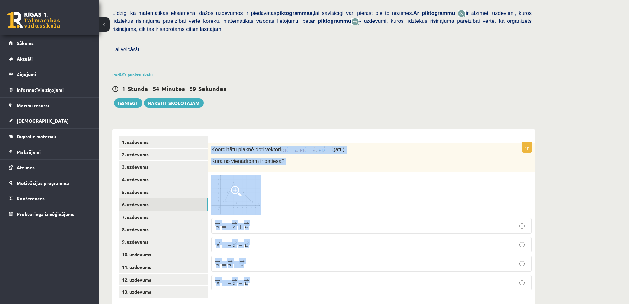
drag, startPoint x: 210, startPoint y: 133, endPoint x: 265, endPoint y: 271, distance: 148.3
click at [265, 271] on div "1p Koordinātu plaknē doti vektori , , (att.). Kura no vienādībām ir patiesa? → …" at bounding box center [371, 218] width 327 height 153
copy div "Koordinātu plaknē doti vektori , , (att.). Kura no vienādībām ir patiesa? → v =…"
drag, startPoint x: 387, startPoint y: 175, endPoint x: 326, endPoint y: 175, distance: 61.1
click at [326, 175] on div at bounding box center [371, 195] width 321 height 40
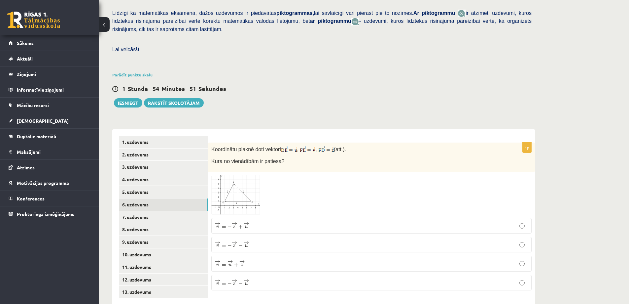
click at [253, 185] on img at bounding box center [236, 195] width 50 height 40
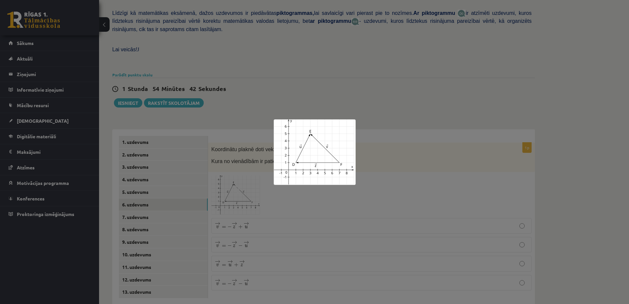
click at [235, 74] on div at bounding box center [314, 152] width 629 height 304
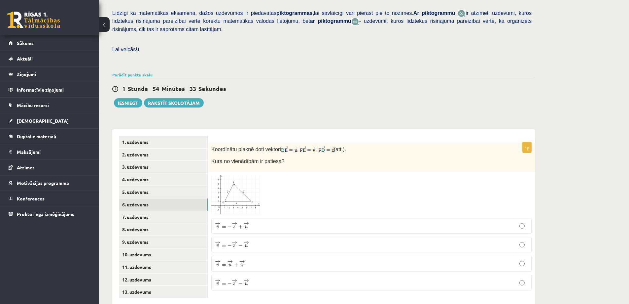
click at [256, 184] on img at bounding box center [236, 195] width 50 height 40
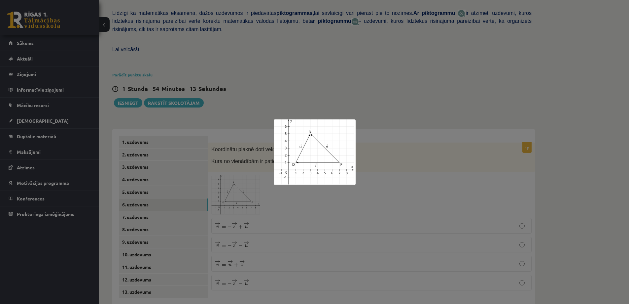
click at [294, 222] on div at bounding box center [314, 152] width 629 height 304
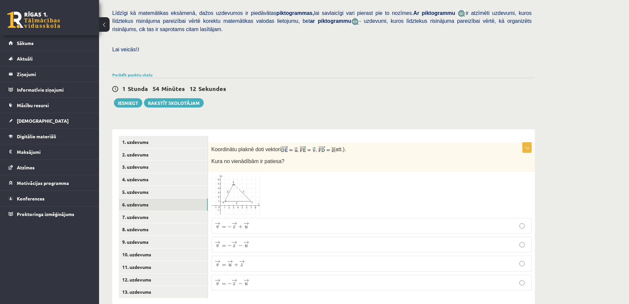
click at [271, 259] on p "→ v = → u + → z v → = u → + z →" at bounding box center [371, 263] width 313 height 8
click at [166, 211] on link "7. uzdevums" at bounding box center [163, 217] width 89 height 12
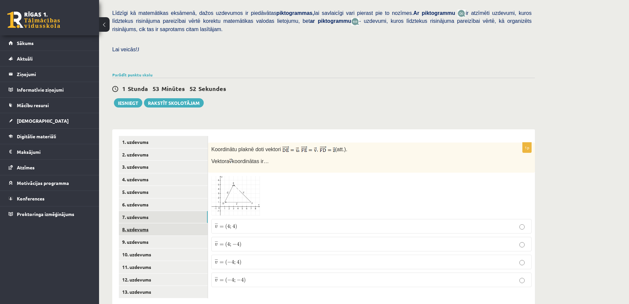
click at [152, 223] on link "8. uzdevums" at bounding box center [163, 229] width 89 height 12
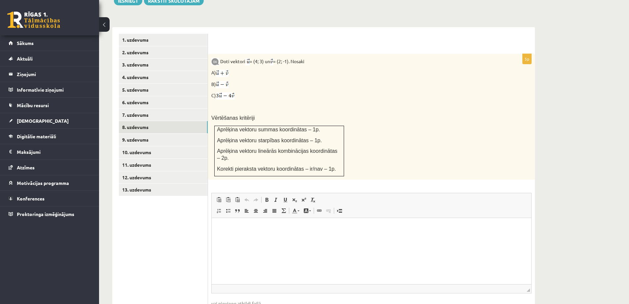
scroll to position [284, 0]
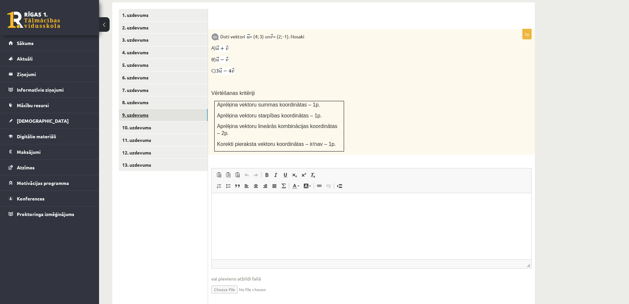
click at [152, 109] on link "9. uzdevums" at bounding box center [163, 115] width 89 height 12
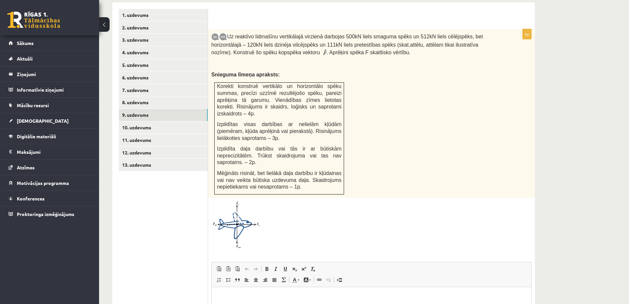
scroll to position [0, 0]
click at [154, 121] on link "10. uzdevums" at bounding box center [163, 127] width 89 height 12
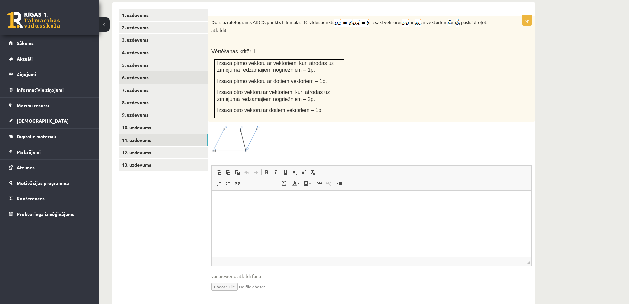
click at [151, 134] on link "11. uzdevums" at bounding box center [163, 140] width 89 height 12
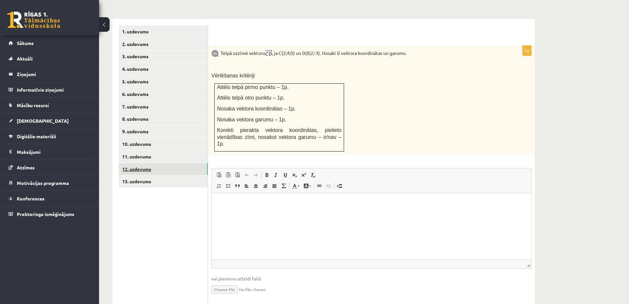
click at [131, 163] on link "12. uzdevums" at bounding box center [163, 169] width 89 height 12
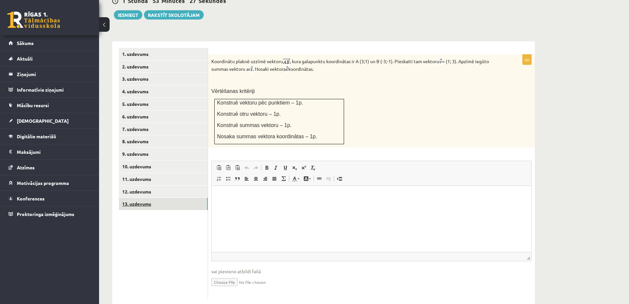
click at [133, 198] on link "13. uzdevums" at bounding box center [163, 204] width 89 height 12
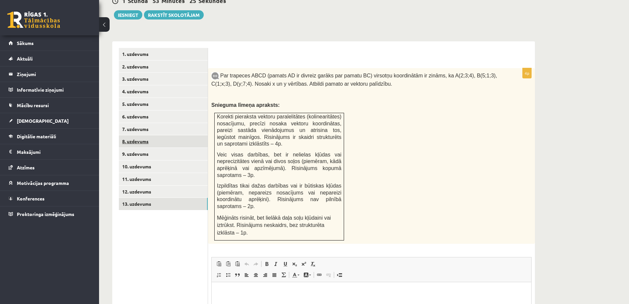
click at [141, 135] on link "8. uzdevums" at bounding box center [163, 141] width 89 height 12
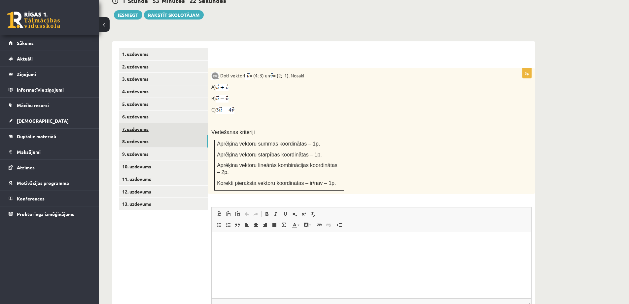
click at [166, 123] on link "7. uzdevums" at bounding box center [163, 129] width 89 height 12
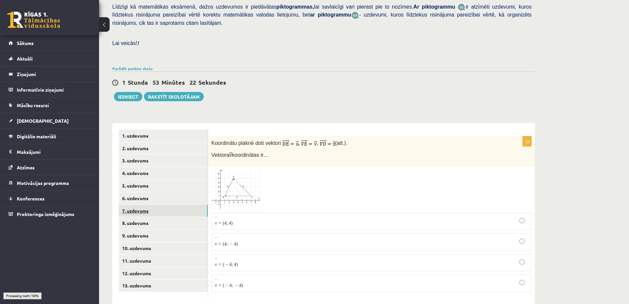
scroll to position [158, 0]
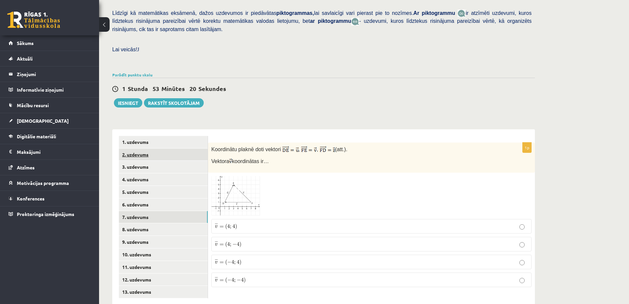
click at [182, 148] on link "2. uzdevums" at bounding box center [163, 154] width 89 height 12
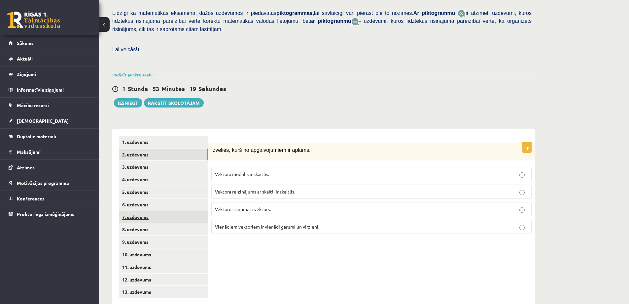
click at [170, 211] on link "7. uzdevums" at bounding box center [163, 217] width 89 height 12
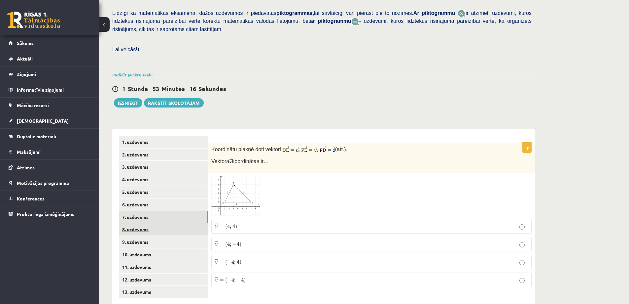
click at [153, 223] on link "8. uzdevums" at bounding box center [163, 229] width 89 height 12
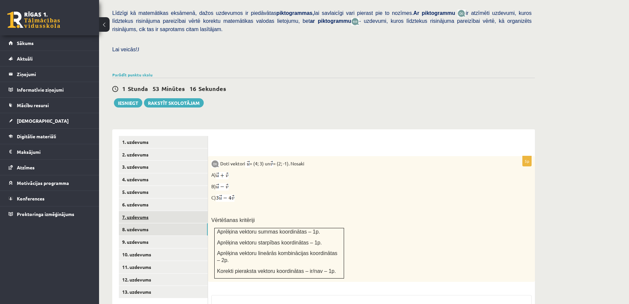
click at [154, 211] on link "7. uzdevums" at bounding box center [163, 217] width 89 height 12
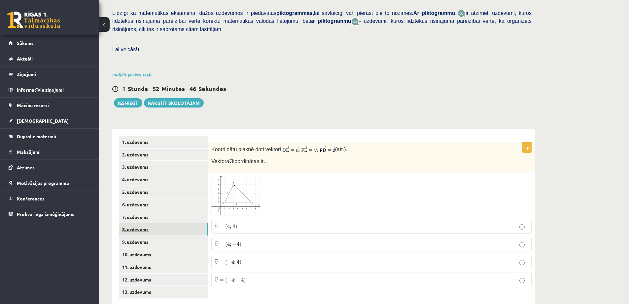
click at [160, 223] on link "8. uzdevums" at bounding box center [163, 229] width 89 height 12
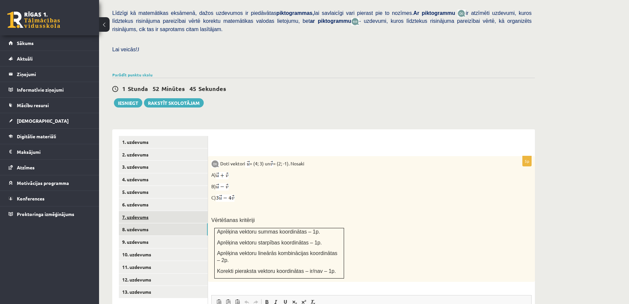
scroll to position [0, 0]
click at [159, 211] on link "7. uzdevums" at bounding box center [163, 217] width 89 height 12
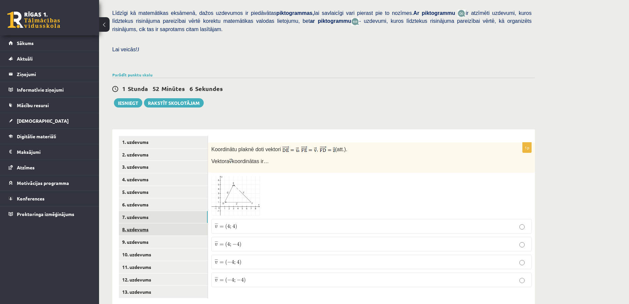
click at [185, 223] on link "8. uzdevums" at bounding box center [163, 229] width 89 height 12
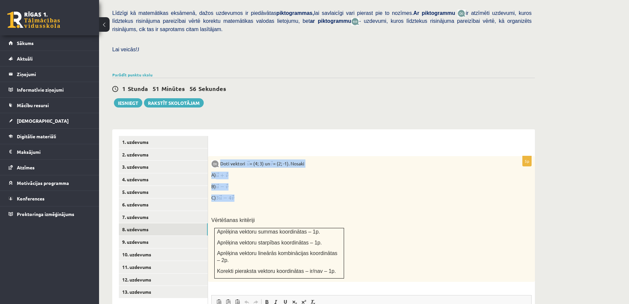
drag, startPoint x: 222, startPoint y: 146, endPoint x: 313, endPoint y: 183, distance: 98.2
click at [313, 183] on div "Doti vektori = (4; 3) un = (2; -1). Nosaki A) B) C) Vērtēšanas kritēriji Aprēķi…" at bounding box center [371, 219] width 327 height 126
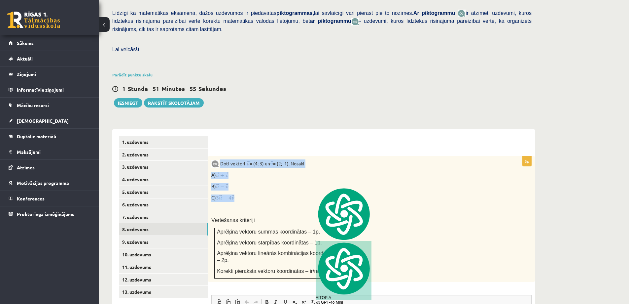
copy div "Doti vektori = (4; 3) un = (2; -1). Nosaki A) B) C)"
click at [237, 194] on p "C)" at bounding box center [354, 197] width 287 height 7
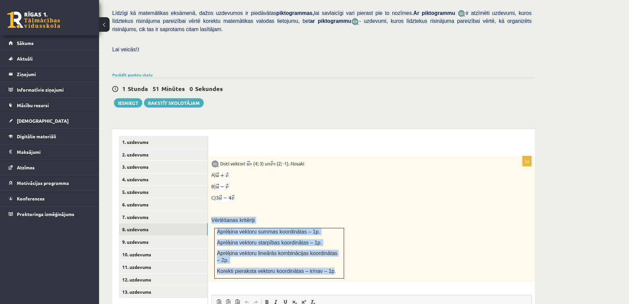
drag, startPoint x: 210, startPoint y: 207, endPoint x: 326, endPoint y: 246, distance: 121.8
click at [326, 246] on div "Doti vektori = (4; 3) un = (2; -1). Nosaki A) B) C) Vērtēšanas kritēriji Aprēķi…" at bounding box center [371, 219] width 327 height 126
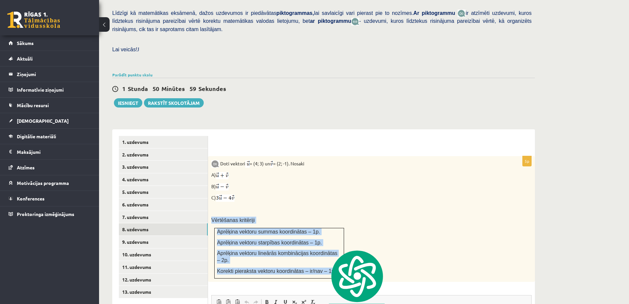
copy div "Vērtēšanas kritēriji Aprēķina vektoru summas koordinātas – 1p. Aprēķina vektoru…"
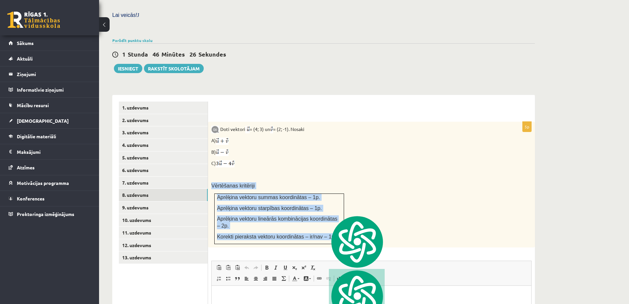
scroll to position [235, 0]
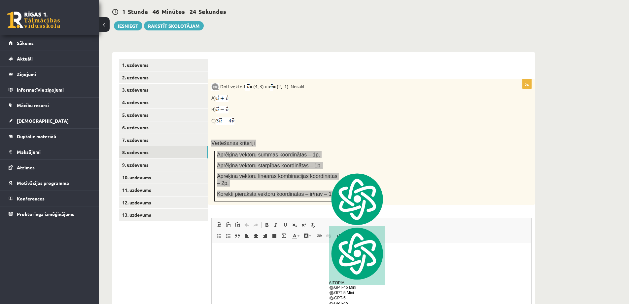
click at [297, 263] on html at bounding box center [372, 253] width 320 height 20
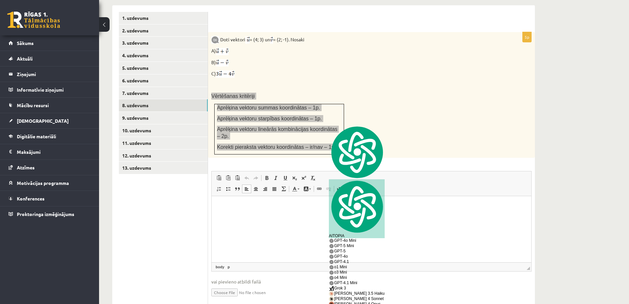
scroll to position [284, 0]
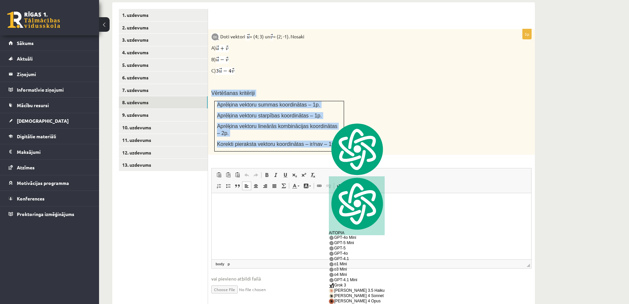
click at [236, 282] on input "file" at bounding box center [371, 289] width 321 height 14
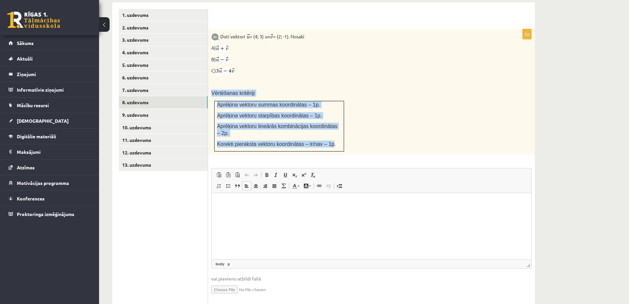
type input "**********"
click at [231, 295] on link "Iesniegtā atbilde" at bounding box center [228, 298] width 35 height 7
click at [166, 84] on link "7. uzdevums" at bounding box center [163, 90] width 89 height 12
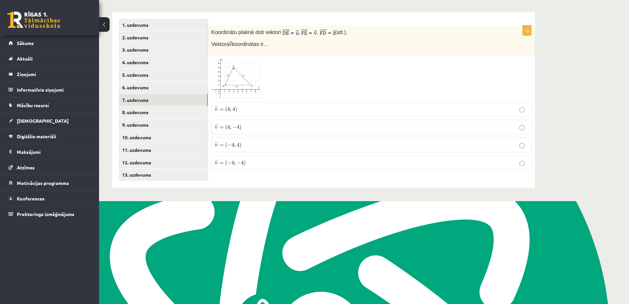
click at [240, 142] on span ")" at bounding box center [241, 145] width 2 height 6
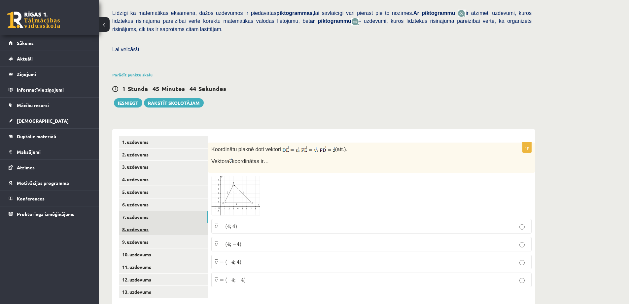
click at [158, 223] on link "8. uzdevums" at bounding box center [163, 229] width 89 height 12
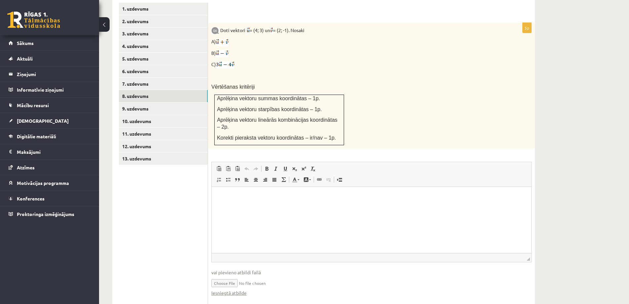
scroll to position [291, 0]
click at [237, 288] on link "Iesniegtā atbilde" at bounding box center [228, 291] width 35 height 7
click at [159, 52] on link "5. uzdevums" at bounding box center [163, 58] width 89 height 12
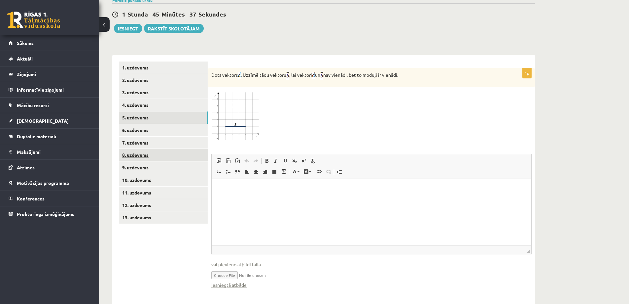
scroll to position [0, 0]
click at [169, 124] on link "6. uzdevums" at bounding box center [163, 130] width 89 height 12
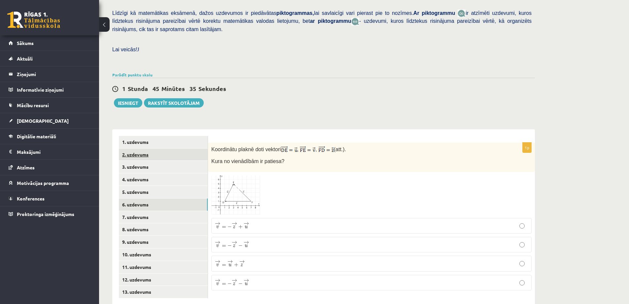
click at [150, 148] on link "2. uzdevums" at bounding box center [163, 154] width 89 height 12
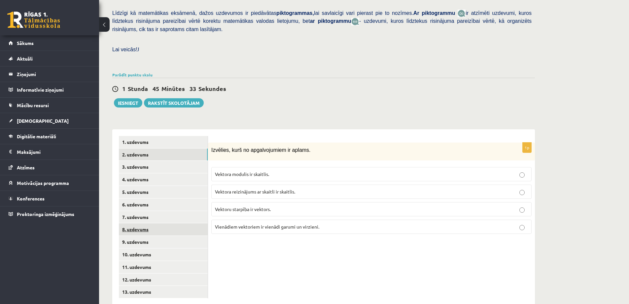
click at [150, 223] on link "8. uzdevums" at bounding box center [163, 229] width 89 height 12
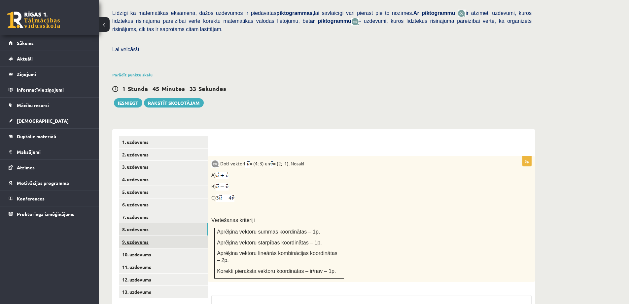
click at [150, 236] on link "9. uzdevums" at bounding box center [163, 242] width 89 height 12
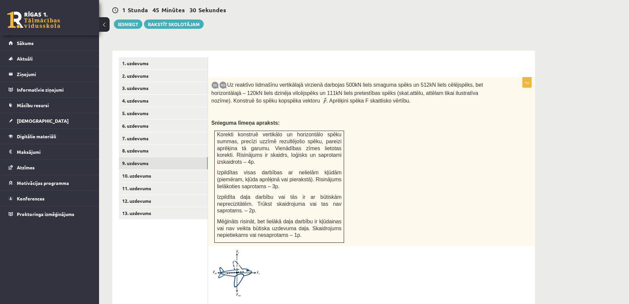
scroll to position [235, 0]
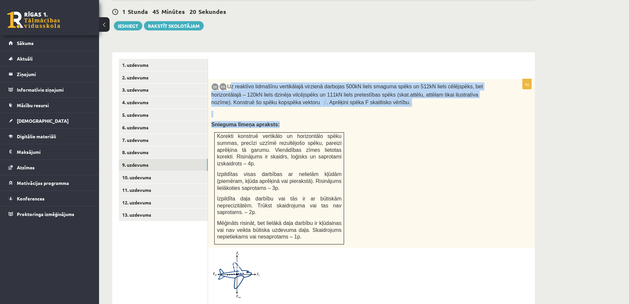
drag, startPoint x: 229, startPoint y: 69, endPoint x: 281, endPoint y: 117, distance: 69.9
click at [281, 117] on div "Uz reaktīvo lidmašīnu vertikālajā virzienā darbojas 500kN liels smaguma spēks u…" at bounding box center [371, 163] width 327 height 169
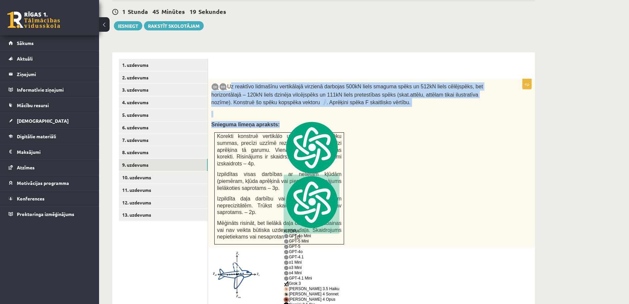
copy div "Uz reaktīvo lidmašīnu vertikālajā virzienā darbojas 500kN liels smaguma spēks u…"
click at [384, 173] on div "Uz reaktīvo lidmašīnu vertikālajā virzienā darbojas 500kN liels smaguma spēks u…" at bounding box center [371, 163] width 327 height 169
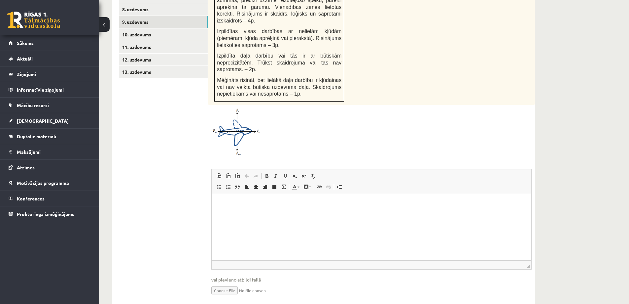
scroll to position [378, 0]
click at [223, 282] on input "file" at bounding box center [371, 289] width 321 height 14
type input "**********"
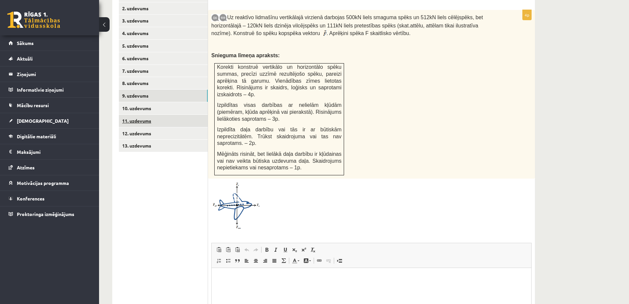
scroll to position [301, 0]
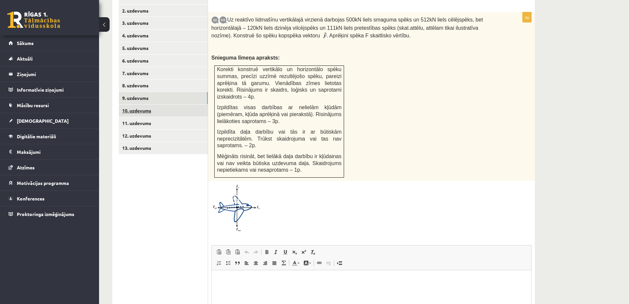
click at [163, 104] on link "10. uzdevums" at bounding box center [163, 110] width 89 height 12
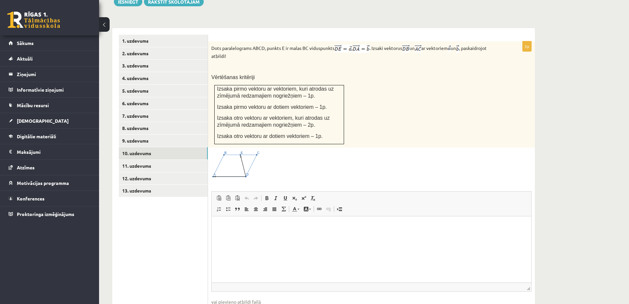
scroll to position [212, 0]
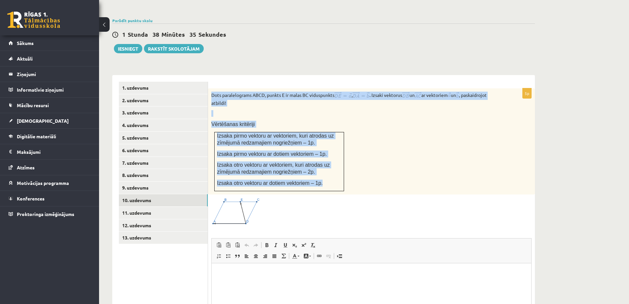
drag, startPoint x: 210, startPoint y: 79, endPoint x: 322, endPoint y: 166, distance: 142.0
click at [322, 166] on div "Dots paralelograms ABCD, punkts E ir malas BC viduspunkts , . Izsaki vektorus u…" at bounding box center [371, 141] width 327 height 106
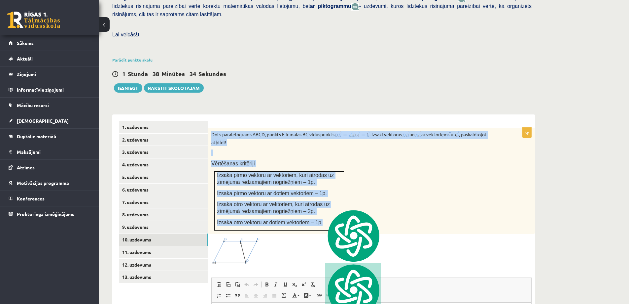
scroll to position [135, 0]
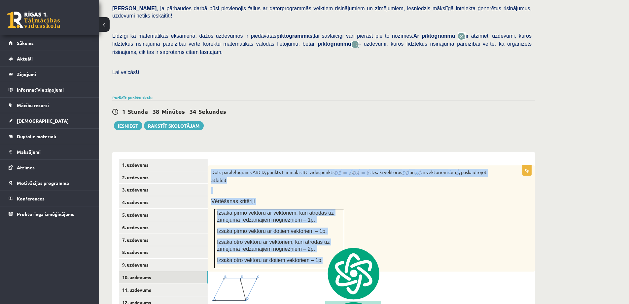
copy div "Dots paralelograms ABCD, punkts E ir malas BC viduspunkts , . Izsaki vektorus u…"
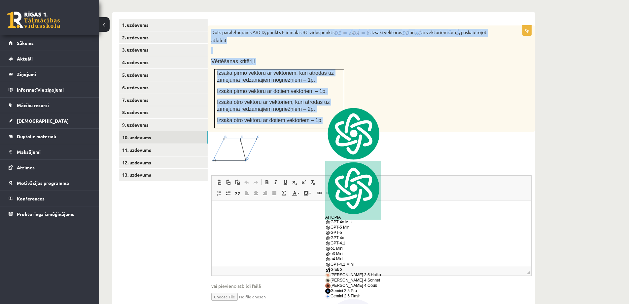
scroll to position [289, 0]
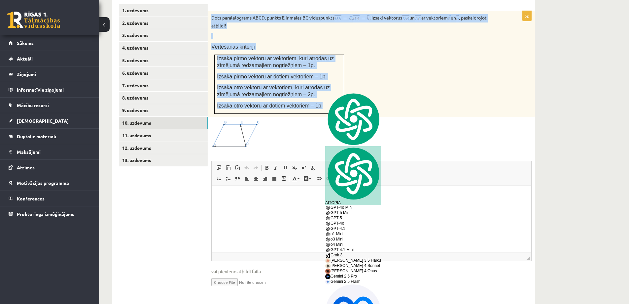
click at [224, 275] on input "file" at bounding box center [371, 282] width 321 height 14
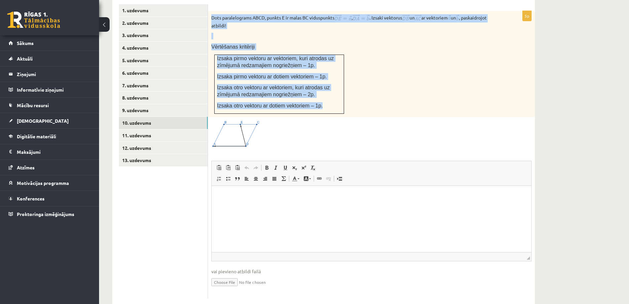
type input "**********"
click at [178, 129] on link "11. uzdevums" at bounding box center [163, 135] width 89 height 12
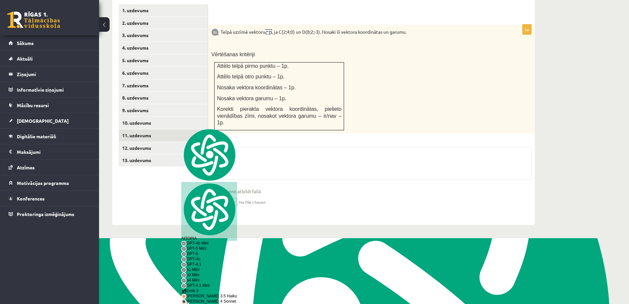
scroll to position [202, 0]
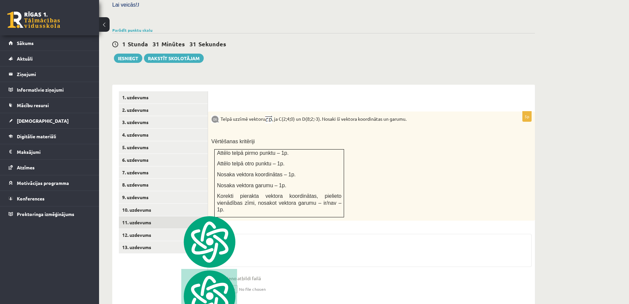
click at [359, 115] on p "Telpā uzzīmē vektoru , ja C(2;4;0) un D(8;2;-3). Nosaki šī vektora koordinātas …" at bounding box center [354, 119] width 287 height 9
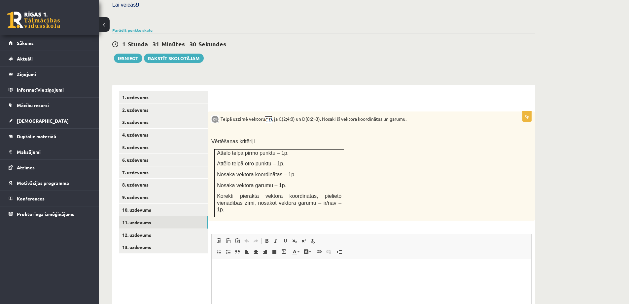
scroll to position [0, 0]
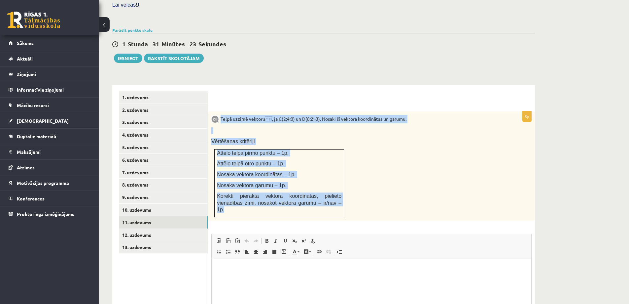
drag, startPoint x: 221, startPoint y: 99, endPoint x: 325, endPoint y: 188, distance: 137.3
click at [325, 188] on div "Telpā uzzīmē vektoru , ja C(2;4;0) un D(8;2;-3). Nosaki šī vektora koordinātas …" at bounding box center [371, 165] width 327 height 109
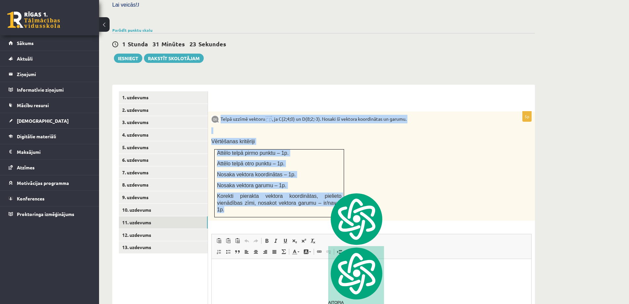
copy div "Telpā uzzīmē vektoru , ja C(2;4;0) un D(8;2;-3). Nosaki šī vektora koordinātas …"
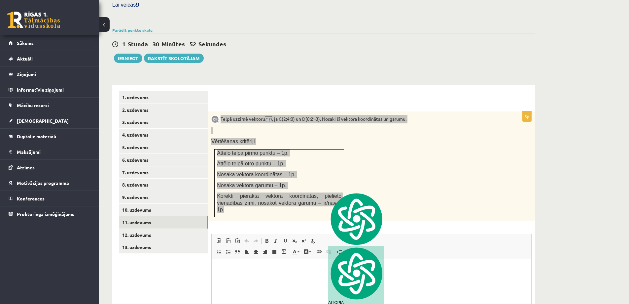
click at [297, 279] on html at bounding box center [372, 268] width 320 height 20
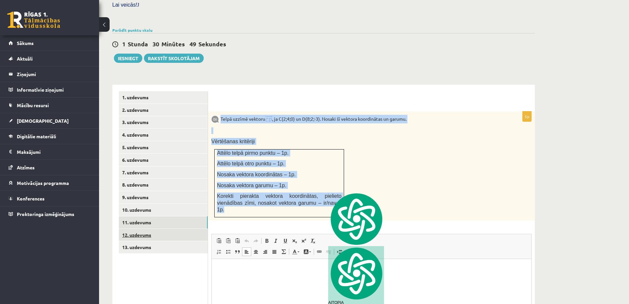
click at [154, 229] on link "12. uzdevums" at bounding box center [163, 235] width 89 height 12
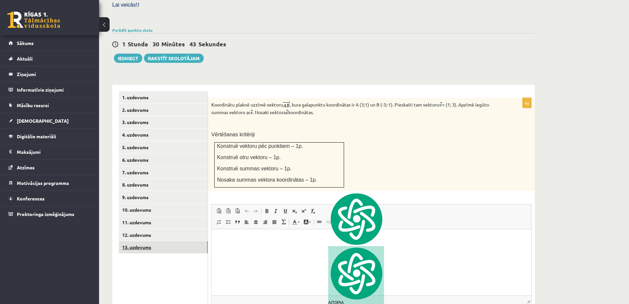
click at [156, 241] on link "13. uzdevums" at bounding box center [163, 247] width 89 height 12
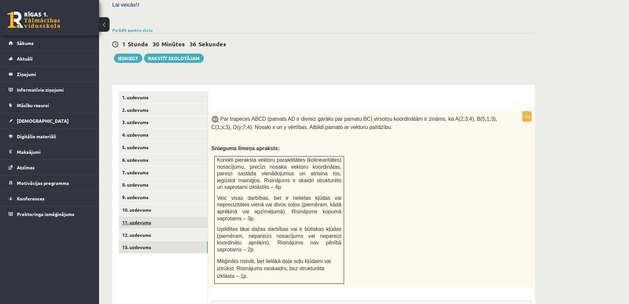
click at [150, 216] on link "11. uzdevums" at bounding box center [163, 222] width 89 height 12
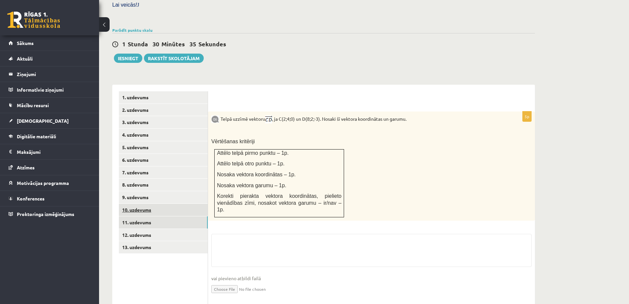
click at [159, 204] on link "10. uzdevums" at bounding box center [163, 210] width 89 height 12
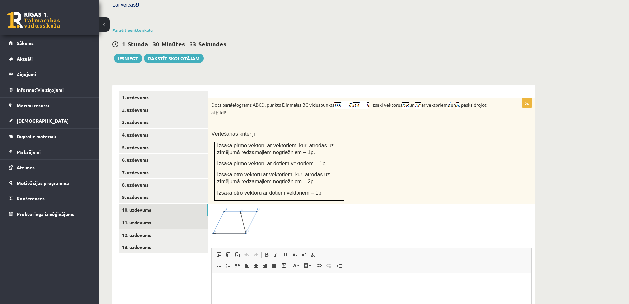
click at [149, 216] on link "11. uzdevums" at bounding box center [163, 222] width 89 height 12
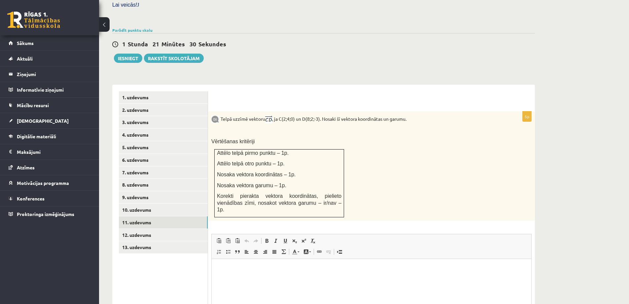
drag, startPoint x: 526, startPoint y: 488, endPoint x: 302, endPoint y: 276, distance: 307.8
click at [302, 279] on html at bounding box center [372, 268] width 320 height 20
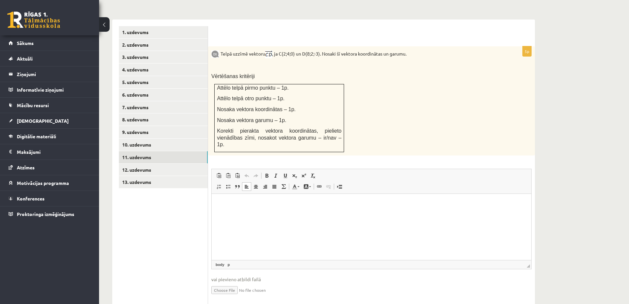
scroll to position [268, 0]
click at [231, 282] on input "file" at bounding box center [371, 289] width 321 height 14
type input "**********"
click at [152, 163] on link "12. uzdevums" at bounding box center [163, 169] width 89 height 12
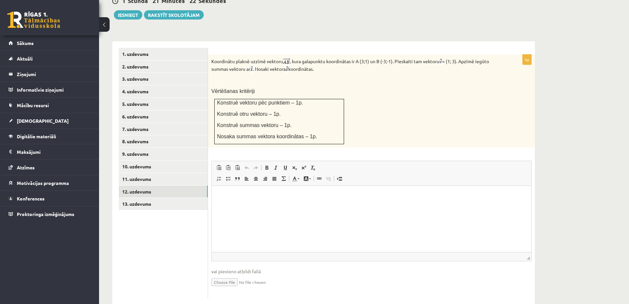
scroll to position [0, 0]
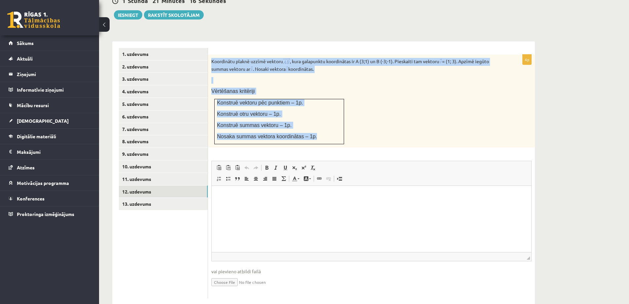
drag, startPoint x: 210, startPoint y: 45, endPoint x: 342, endPoint y: 120, distance: 150.9
click at [342, 120] on div "Koordinātu plaknē uzzīmē vektoru , kura galapunktu koordinātas ir A (3;1) un B …" at bounding box center [371, 101] width 327 height 93
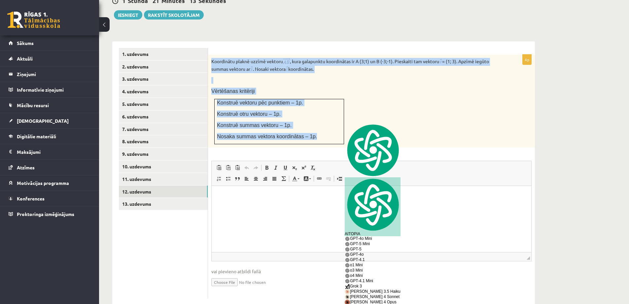
copy div "Koordinātu plaknē uzzīmē vektoru , kura galapunktu koordinātas ir A (3;1) un B …"
click at [231, 275] on input "file" at bounding box center [371, 282] width 321 height 14
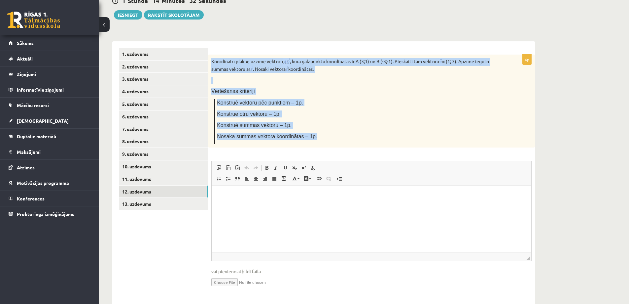
type input "**********"
click at [161, 173] on link "11. uzdevums" at bounding box center [163, 179] width 89 height 12
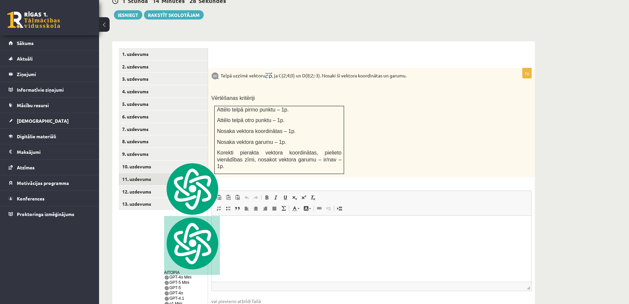
click at [252, 235] on html at bounding box center [372, 225] width 320 height 20
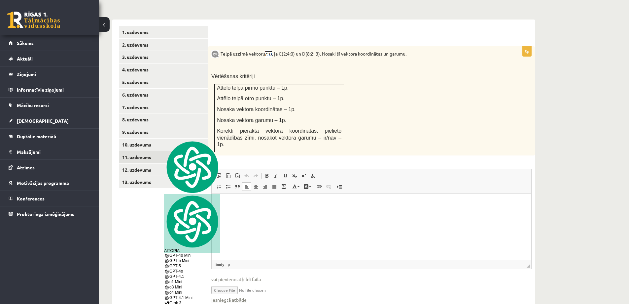
scroll to position [275, 0]
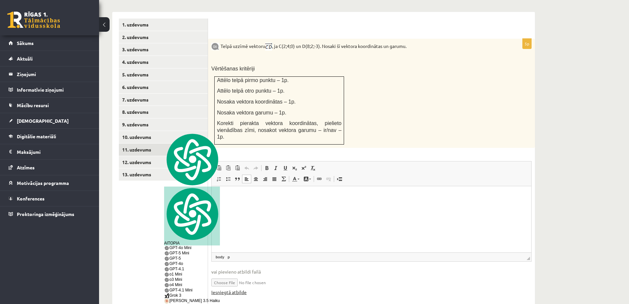
click at [237, 288] on link "Iesniegtā atbilde" at bounding box center [228, 291] width 35 height 7
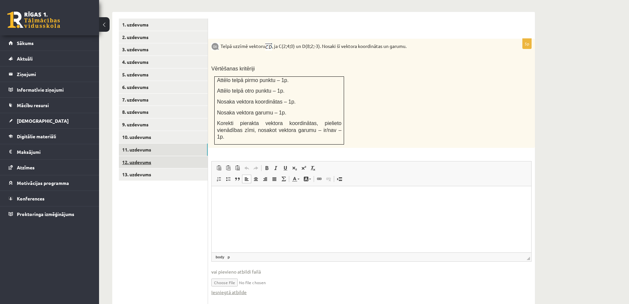
click at [167, 156] on link "12. uzdevums" at bounding box center [163, 162] width 89 height 12
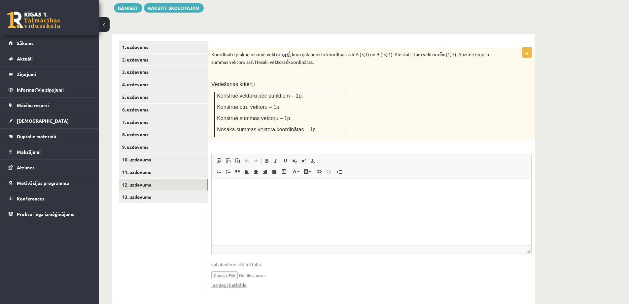
scroll to position [0, 0]
click at [132, 191] on link "13. uzdevums" at bounding box center [163, 197] width 89 height 12
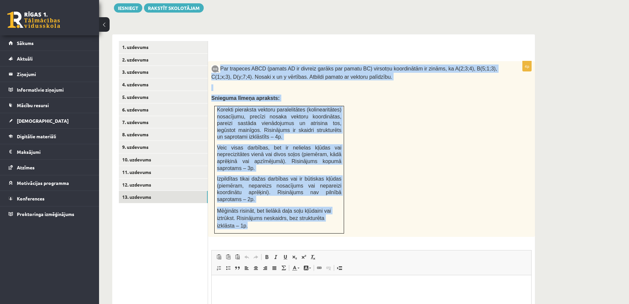
drag, startPoint x: 221, startPoint y: 52, endPoint x: 333, endPoint y: 196, distance: 182.0
click at [333, 196] on div "Par trapeces ABCD (pamats AD ir divreiz garāks par pamatu BC) virsotņu koordinā…" at bounding box center [371, 149] width 327 height 176
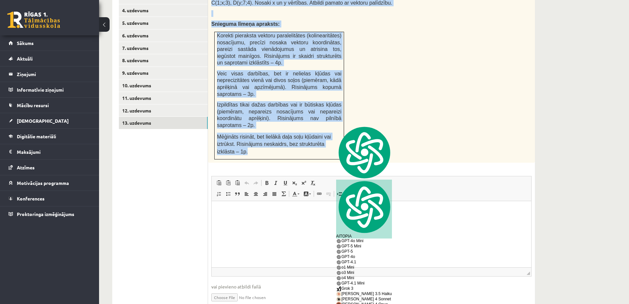
scroll to position [327, 0]
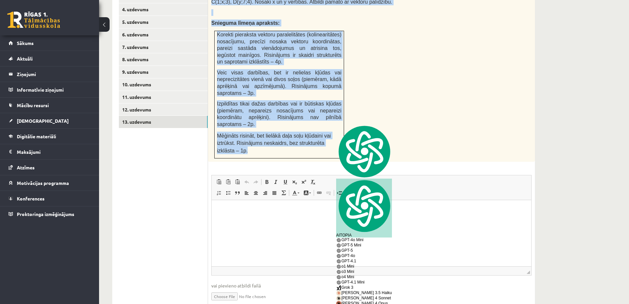
click at [235, 289] on input "file" at bounding box center [371, 296] width 321 height 14
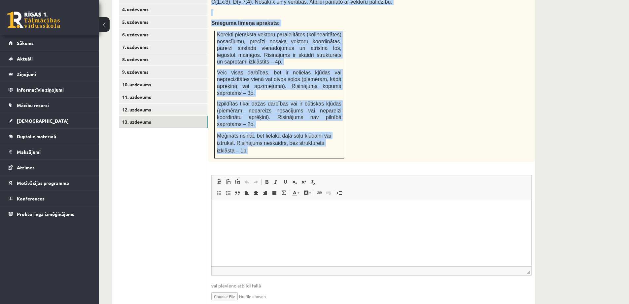
type input "**********"
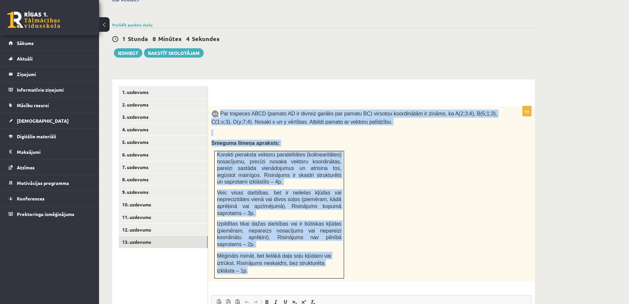
scroll to position [96, 0]
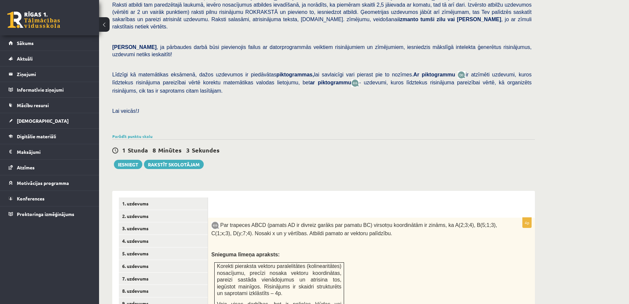
click at [191, 197] on link "1. uzdevums" at bounding box center [163, 203] width 89 height 12
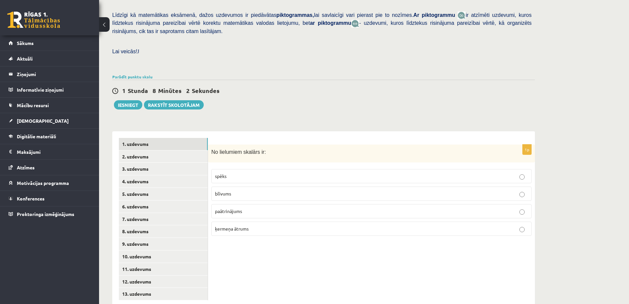
scroll to position [158, 0]
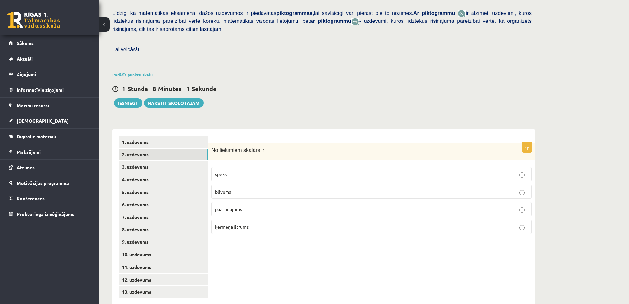
click at [176, 148] on link "2. uzdevums" at bounding box center [163, 154] width 89 height 12
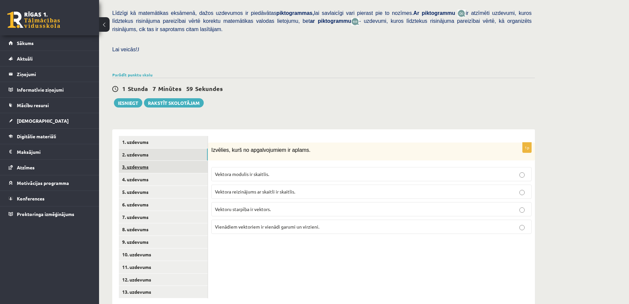
click at [176, 161] on link "3. uzdevums" at bounding box center [163, 167] width 89 height 12
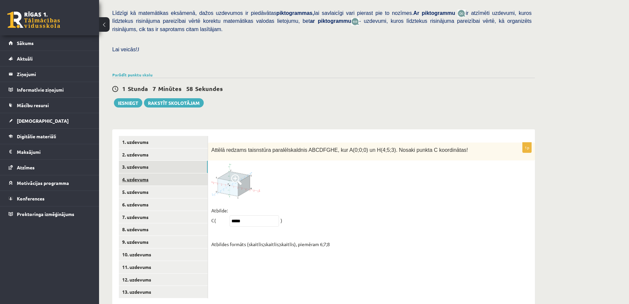
click at [169, 173] on link "4. uzdevums" at bounding box center [163, 179] width 89 height 12
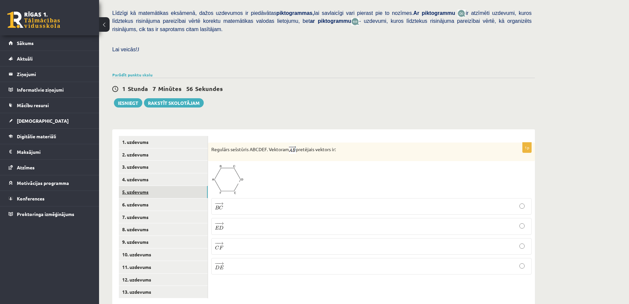
click at [164, 186] on link "5. uzdevums" at bounding box center [163, 192] width 89 height 12
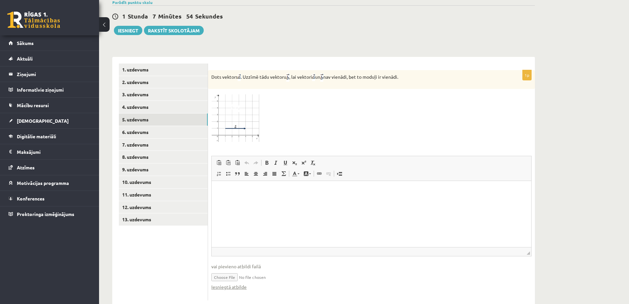
scroll to position [232, 0]
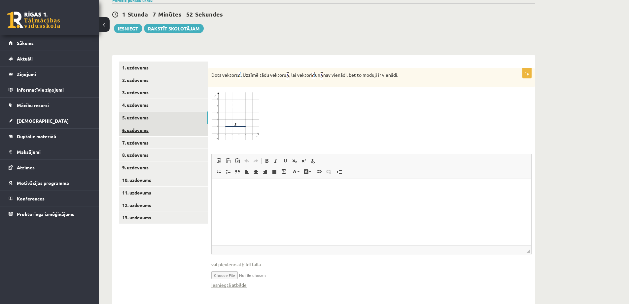
click at [171, 124] on link "6. uzdevums" at bounding box center [163, 130] width 89 height 12
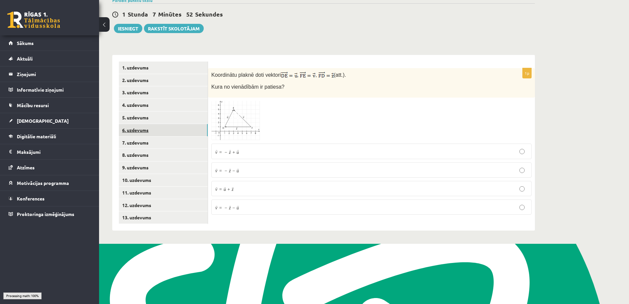
scroll to position [158, 0]
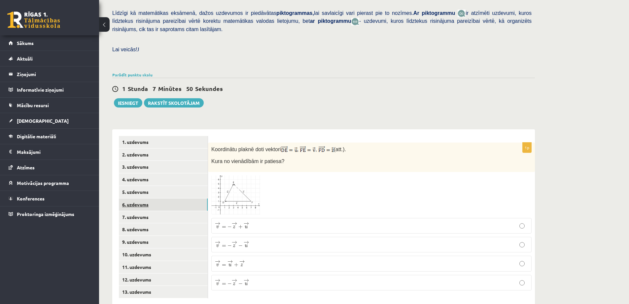
click at [157, 198] on link "6. uzdevums" at bounding box center [163, 204] width 89 height 12
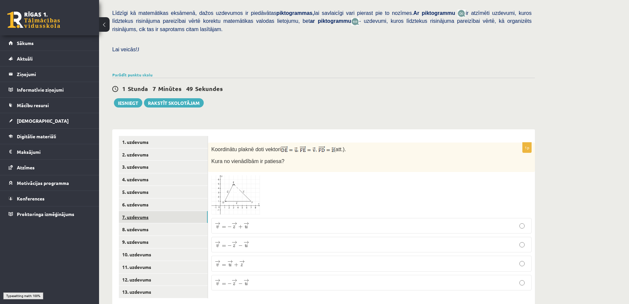
click at [151, 211] on link "7. uzdevums" at bounding box center [163, 217] width 89 height 12
click at [145, 223] on link "8. uzdevums" at bounding box center [163, 229] width 89 height 12
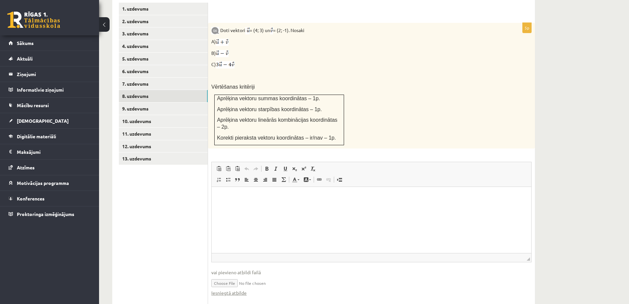
scroll to position [291, 0]
click at [184, 114] on link "10. uzdevums" at bounding box center [163, 120] width 89 height 12
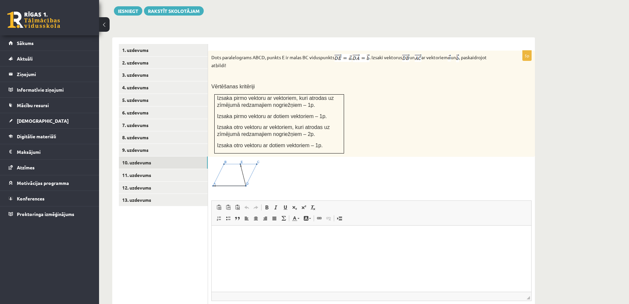
scroll to position [137, 0]
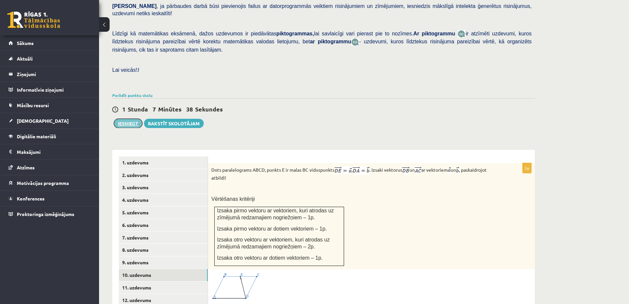
click at [134, 119] on button "Iesniegt" at bounding box center [128, 123] width 28 height 9
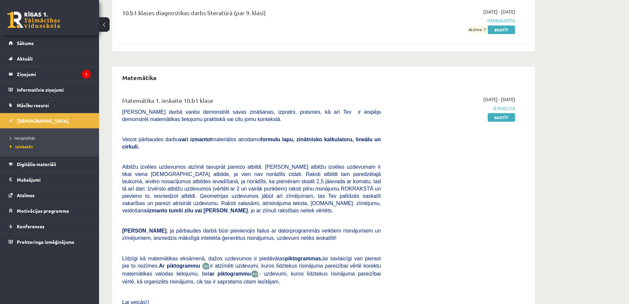
scroll to position [771, 0]
click at [500, 119] on link "Skatīt" at bounding box center [501, 116] width 27 height 9
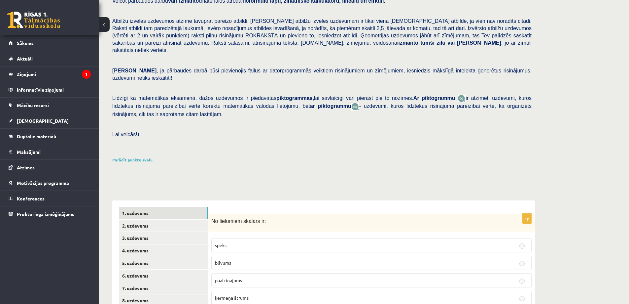
scroll to position [160, 0]
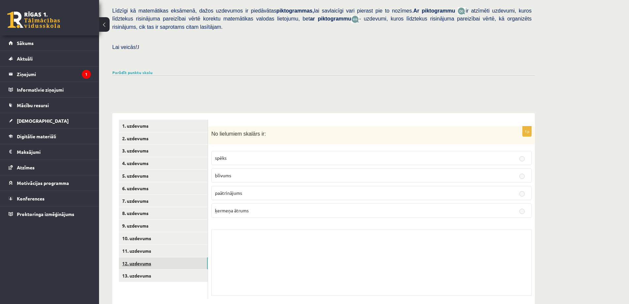
click at [131, 257] on link "12. uzdevums" at bounding box center [163, 263] width 89 height 12
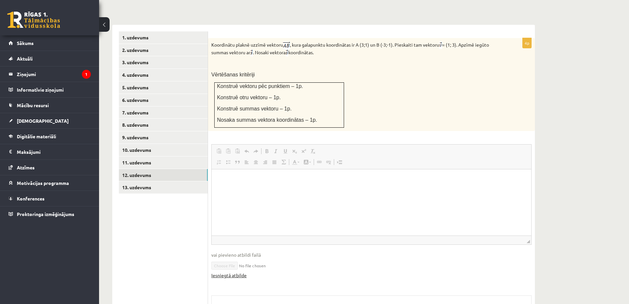
scroll to position [0, 0]
click at [231, 189] on html at bounding box center [372, 179] width 320 height 20
click at [218, 272] on link "Iesniegtā atbilde" at bounding box center [228, 275] width 35 height 7
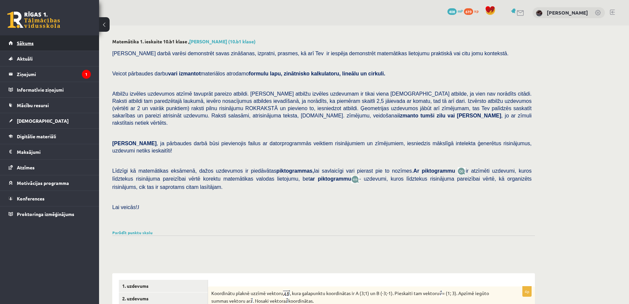
click at [83, 45] on link "Sākums" at bounding box center [50, 42] width 82 height 15
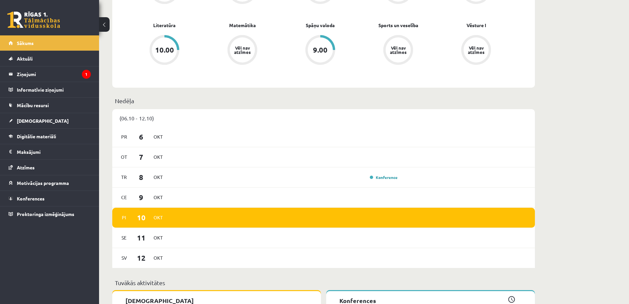
scroll to position [386, 0]
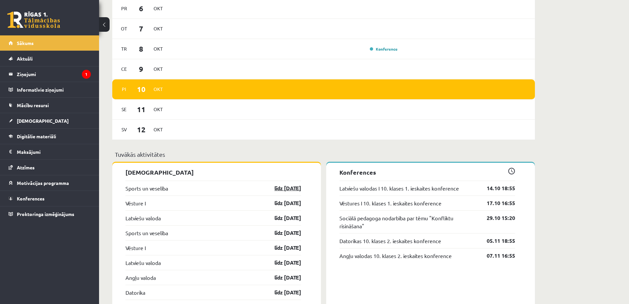
click at [281, 187] on link "līdz 31.10.25" at bounding box center [282, 188] width 38 height 8
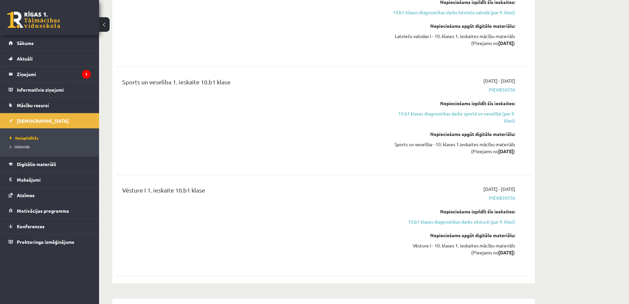
scroll to position [540, 0]
click at [511, 111] on link "10.b1 klases diagnostikas darbs sportā un veselībā (par 9. klasi)" at bounding box center [453, 118] width 125 height 14
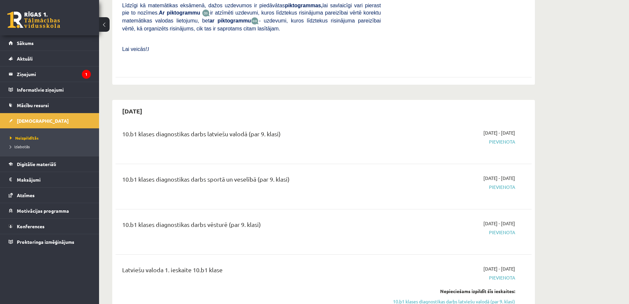
scroll to position [250, 0]
